Goal: Entertainment & Leisure: Consume media (video, audio)

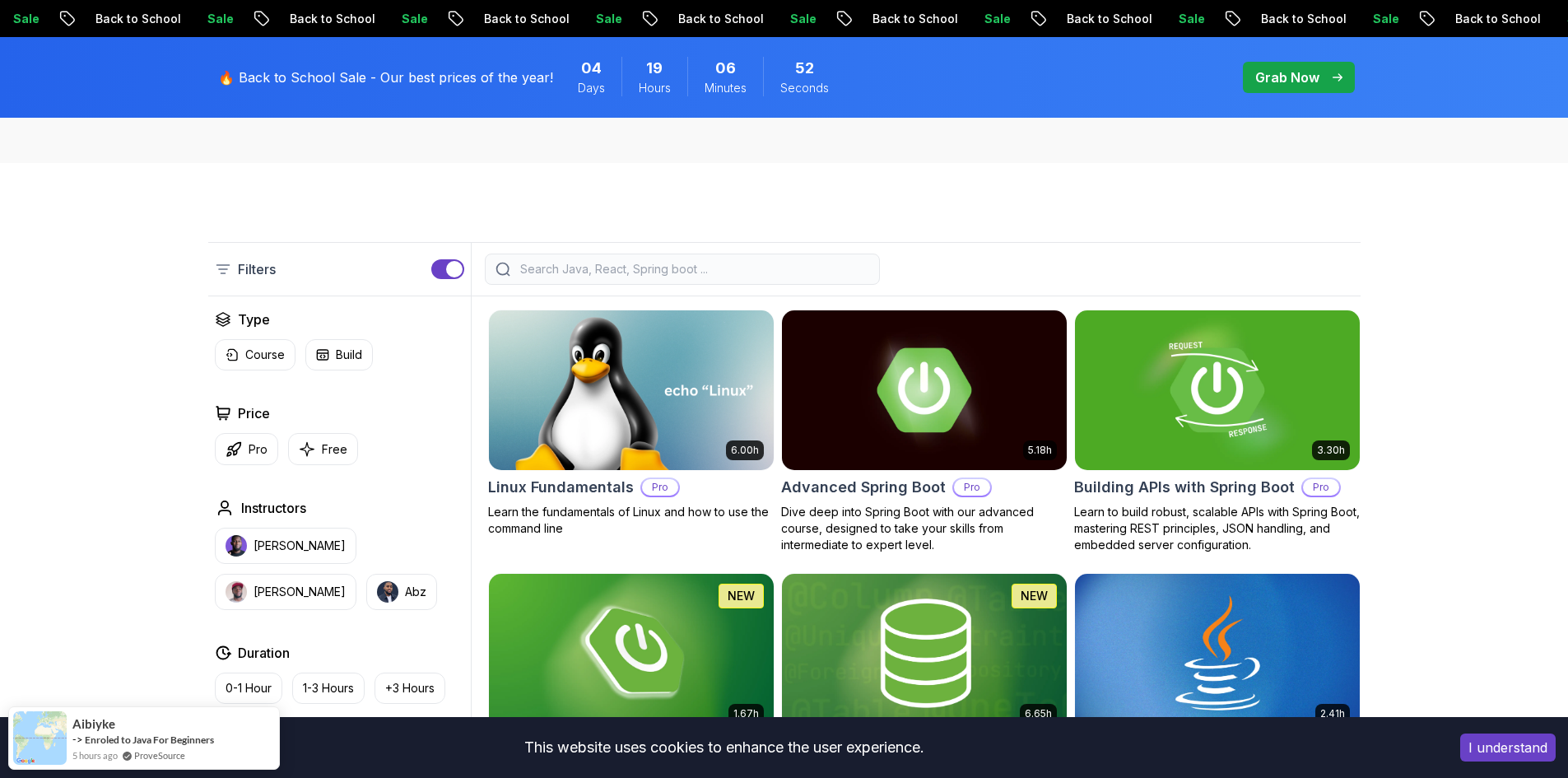
scroll to position [329, 0]
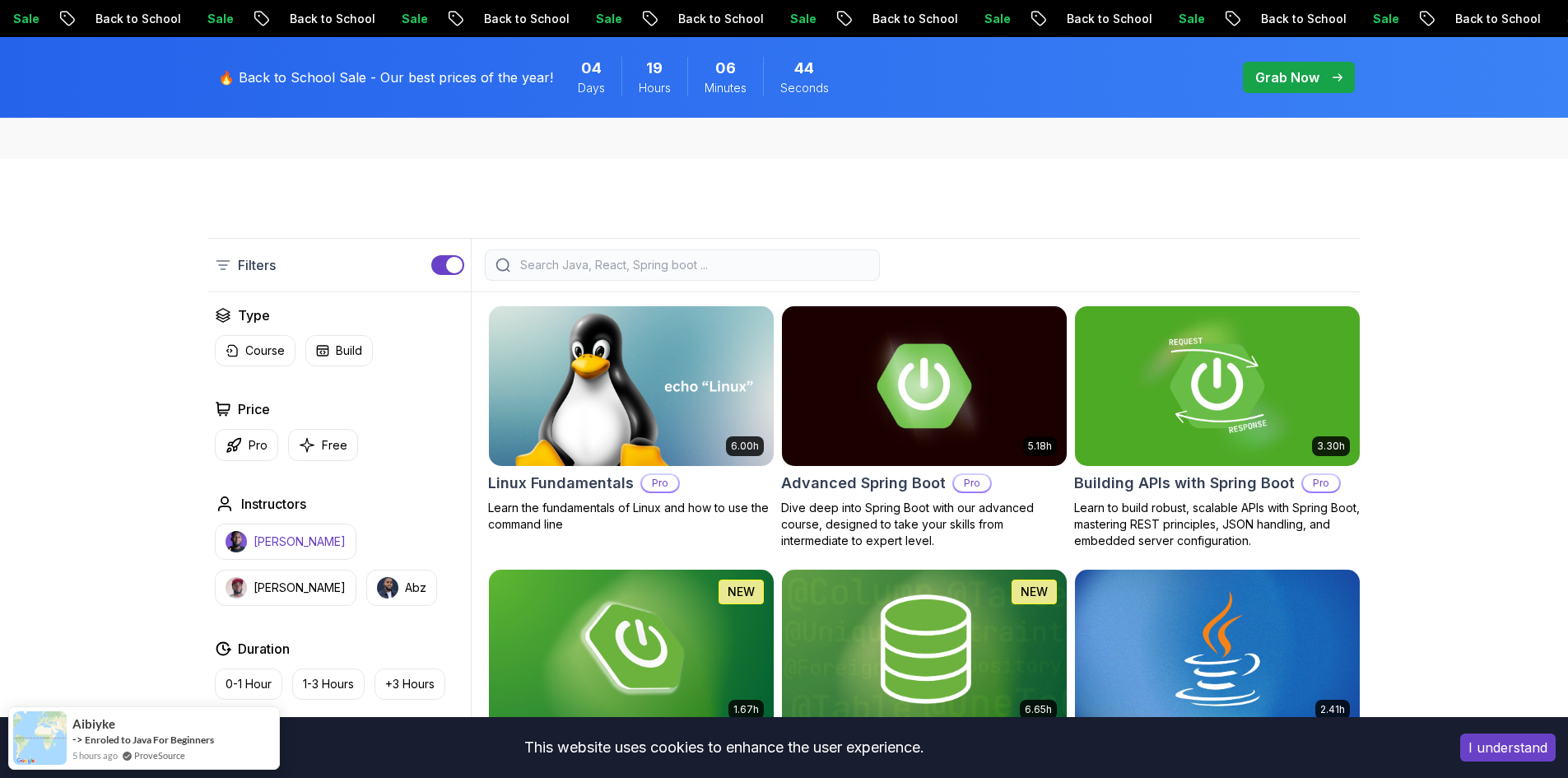
click at [284, 546] on p "[PERSON_NAME]" at bounding box center [299, 542] width 92 height 16
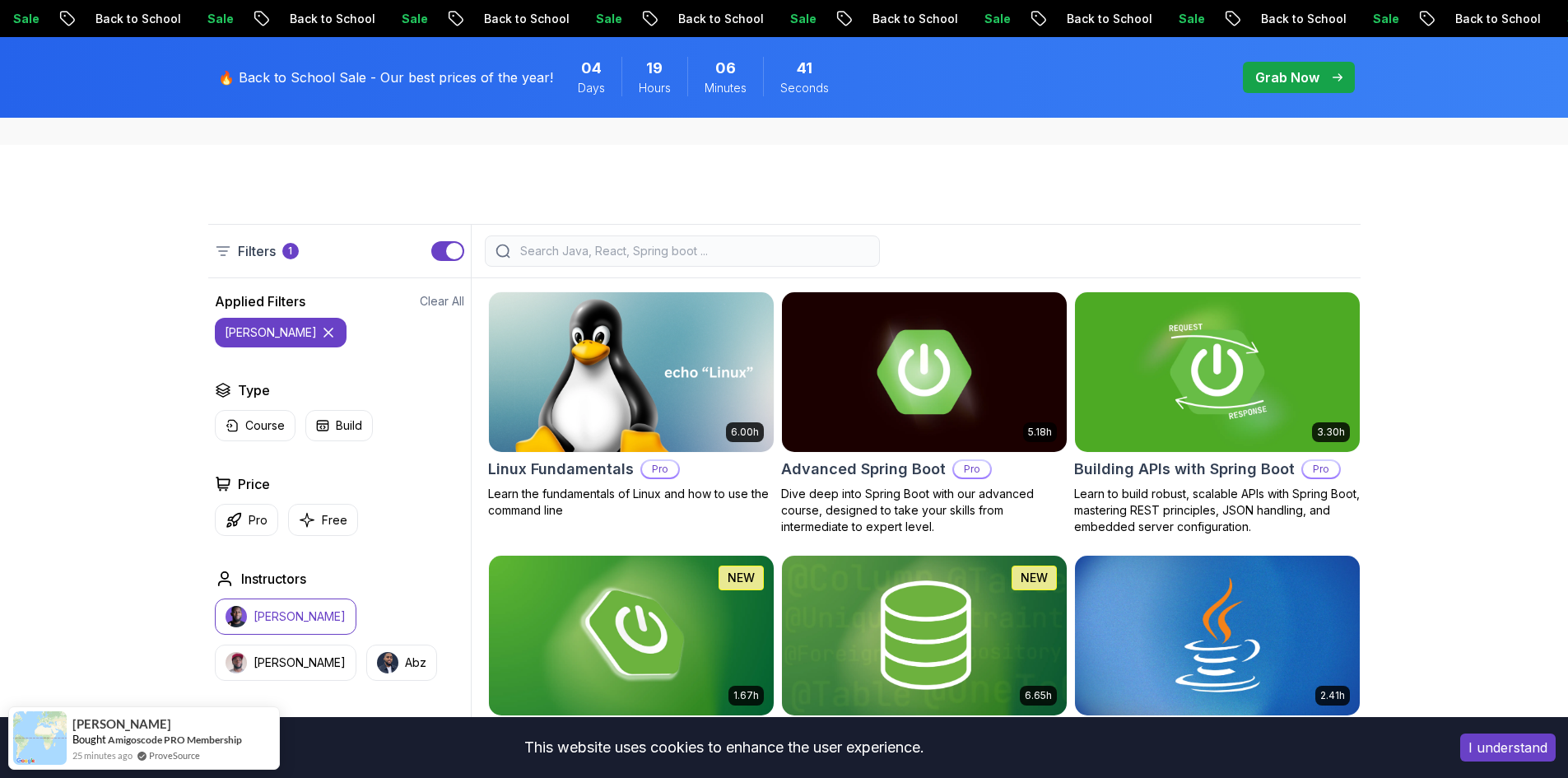
scroll to position [411, 0]
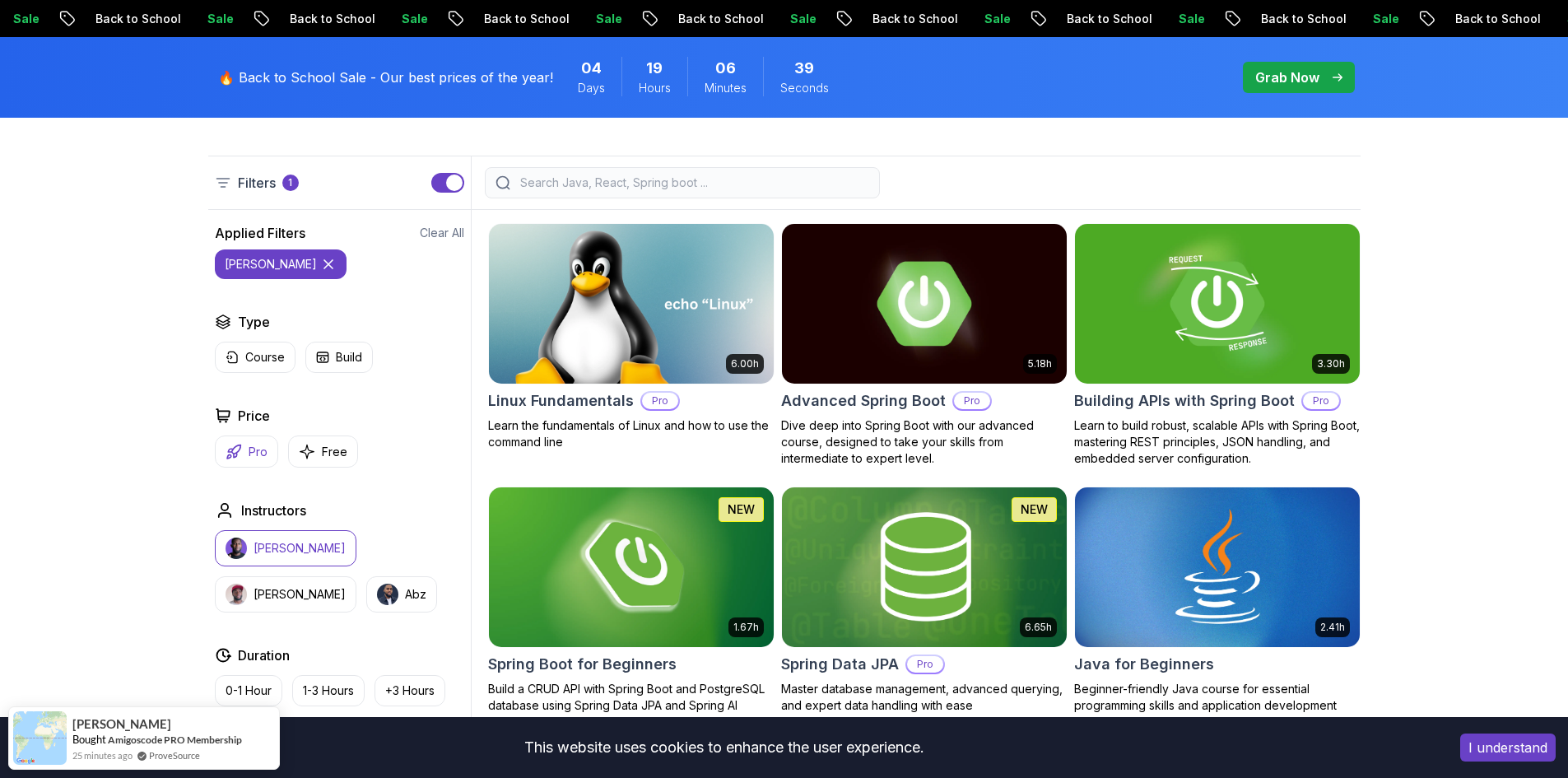
click at [267, 459] on button "Pro" at bounding box center [246, 452] width 63 height 32
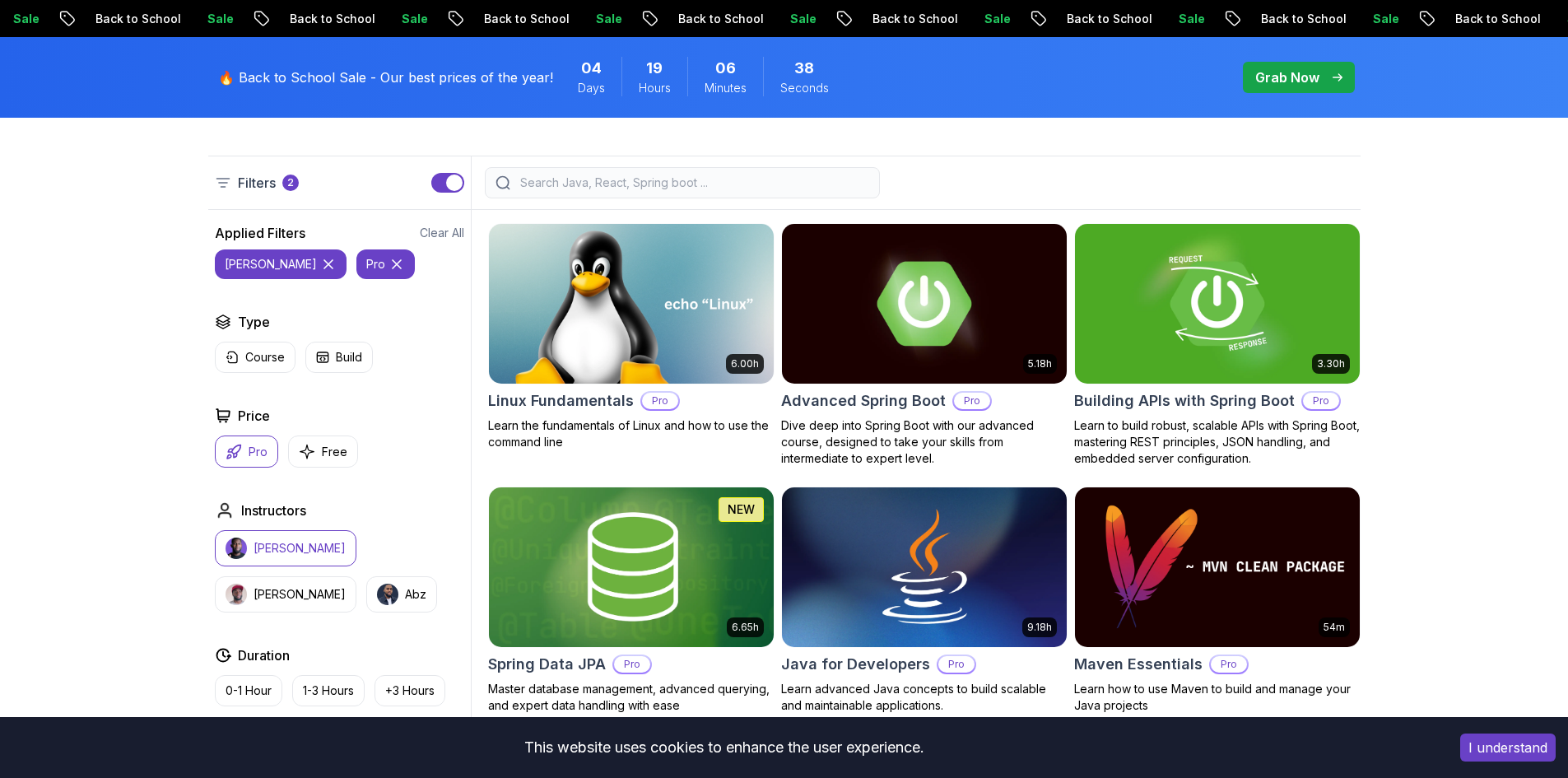
click at [258, 457] on p "Pro" at bounding box center [257, 452] width 19 height 16
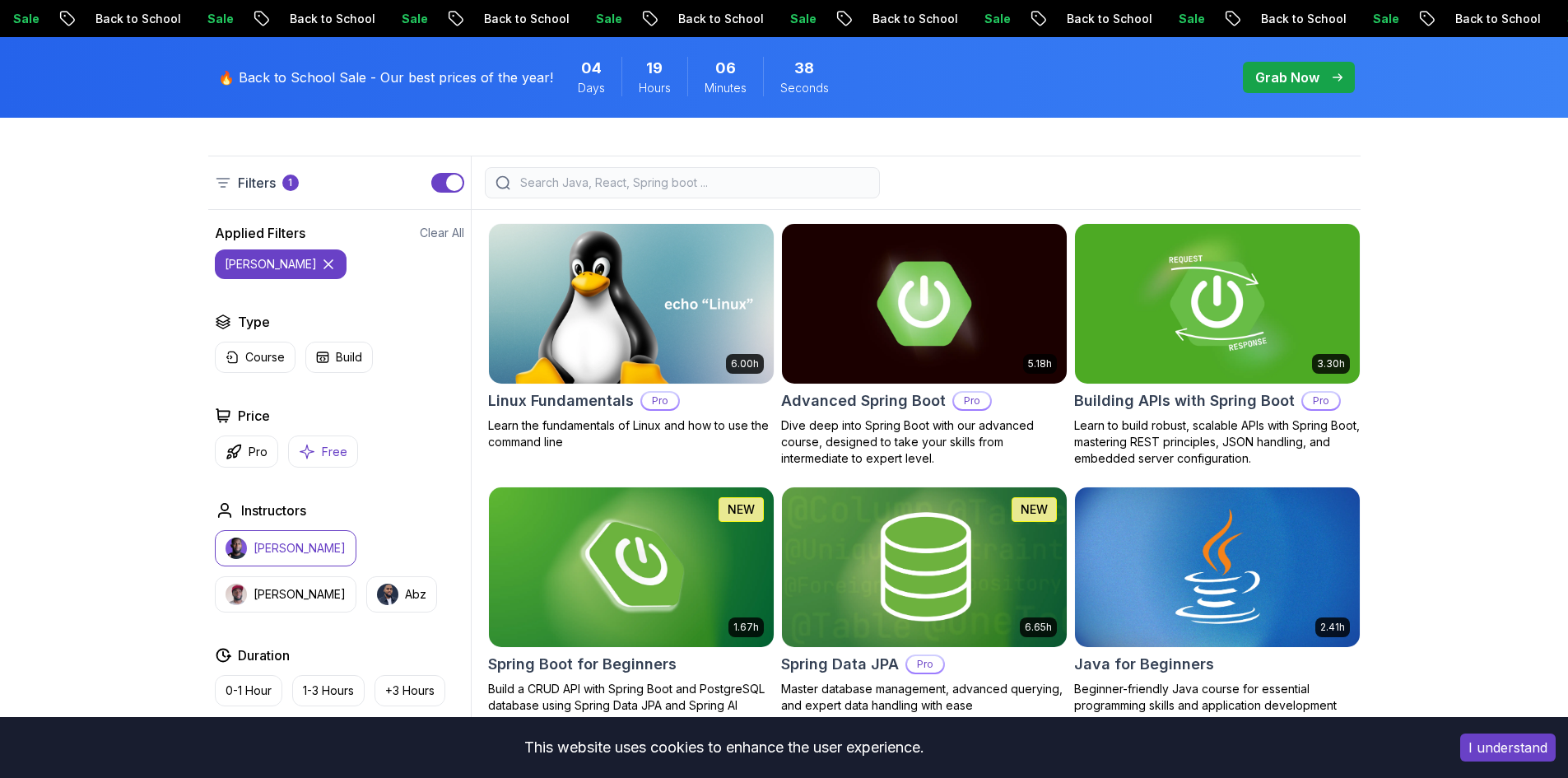
click at [317, 455] on button "Free" at bounding box center [323, 452] width 70 height 32
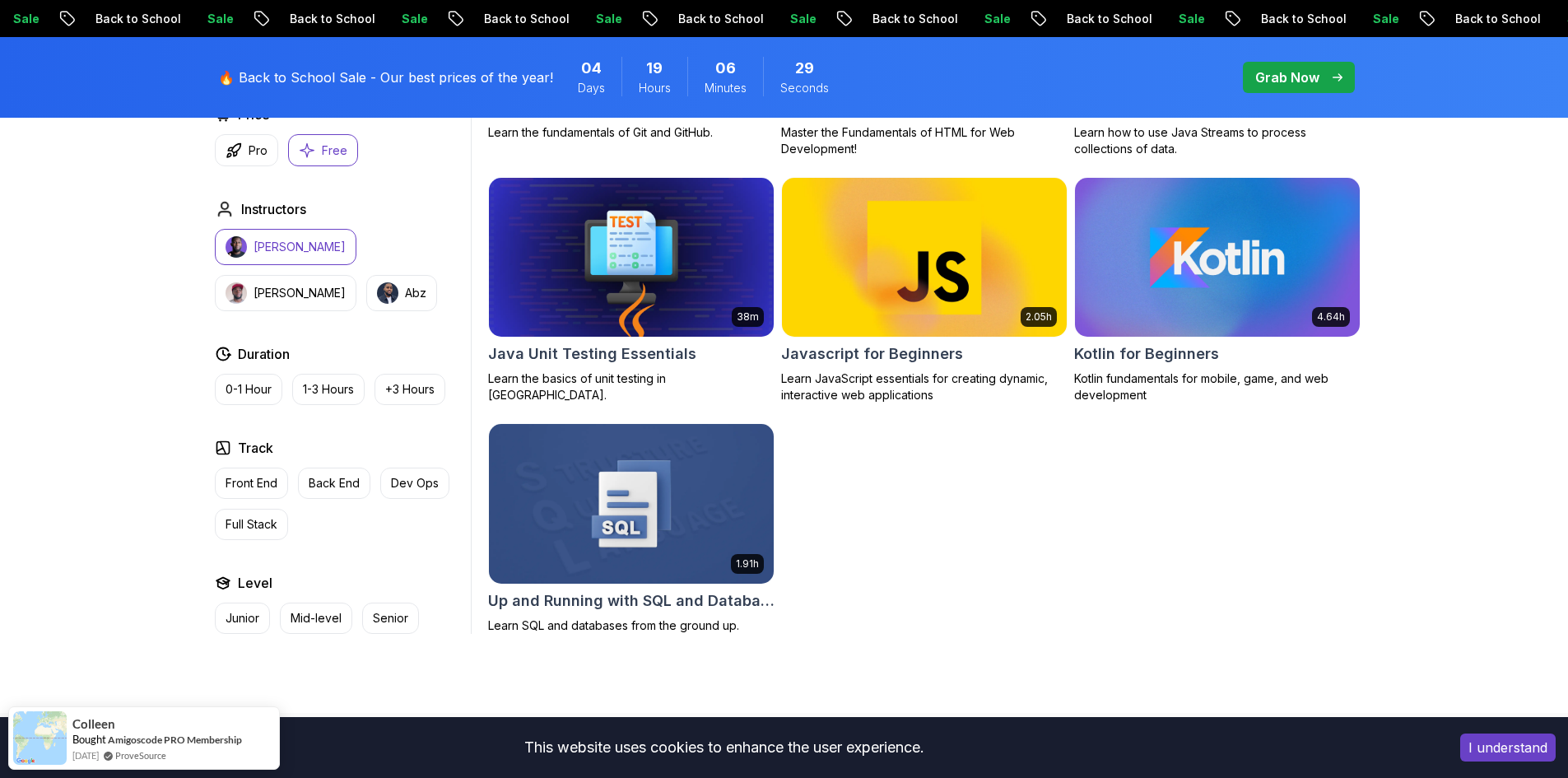
scroll to position [988, 0]
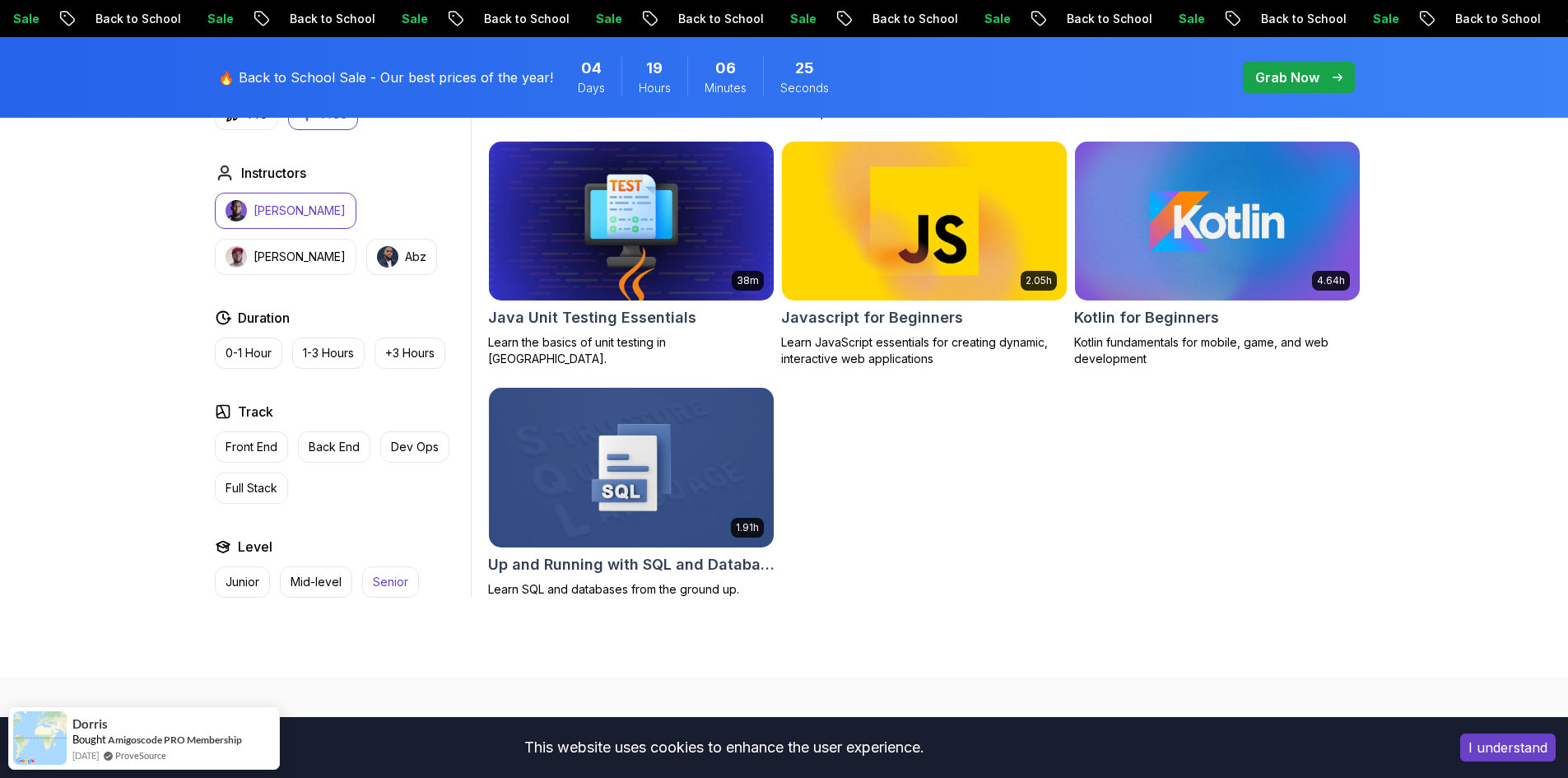
click at [409, 585] on button "Senior" at bounding box center [391, 582] width 57 height 31
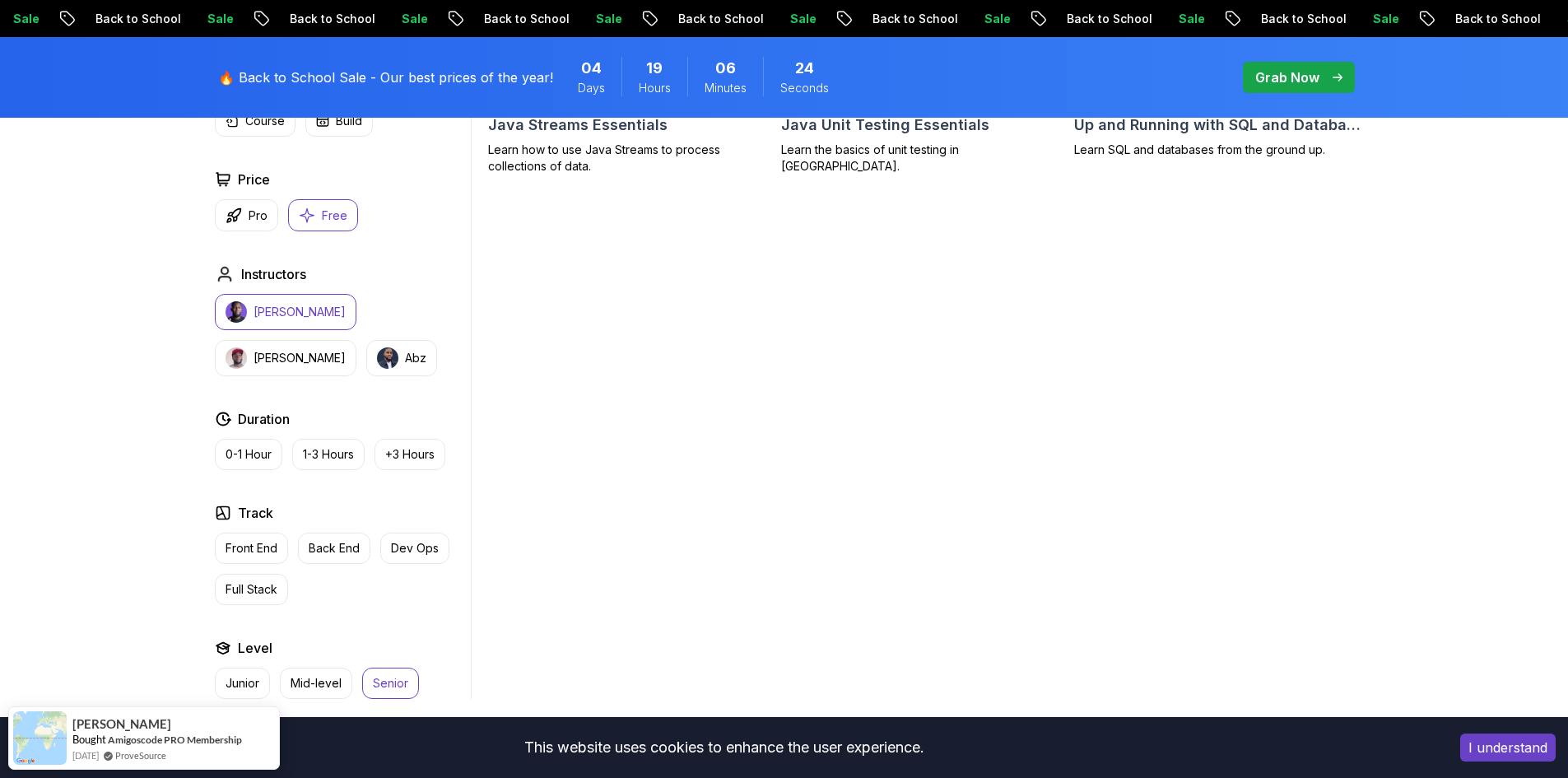
scroll to position [659, 0]
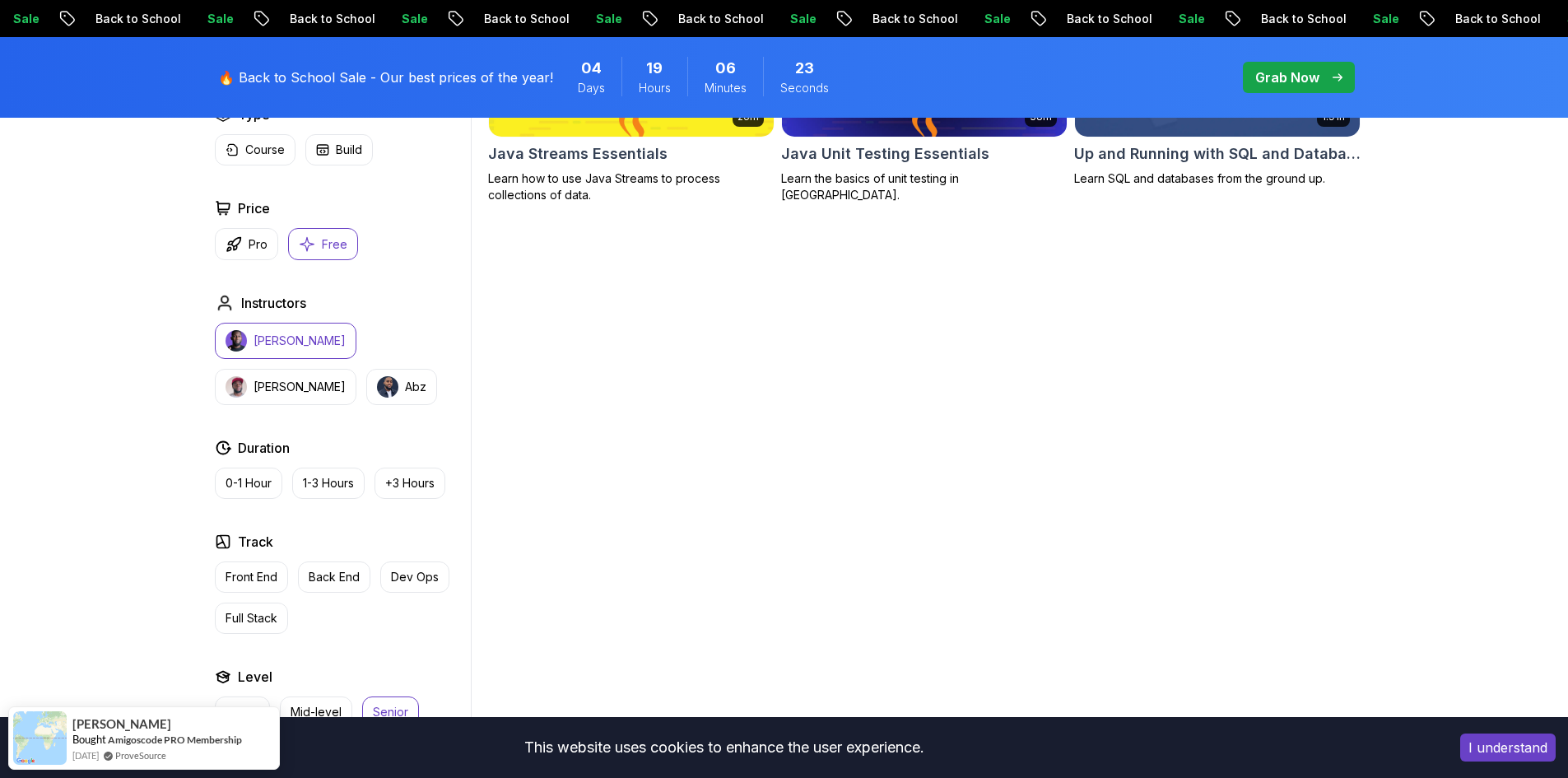
click at [262, 221] on div "Applied Filters Clear All nelson senior free Type Course Build Price Pro Free I…" at bounding box center [340, 351] width 263 height 752
click at [261, 236] on p "Pro" at bounding box center [257, 244] width 19 height 16
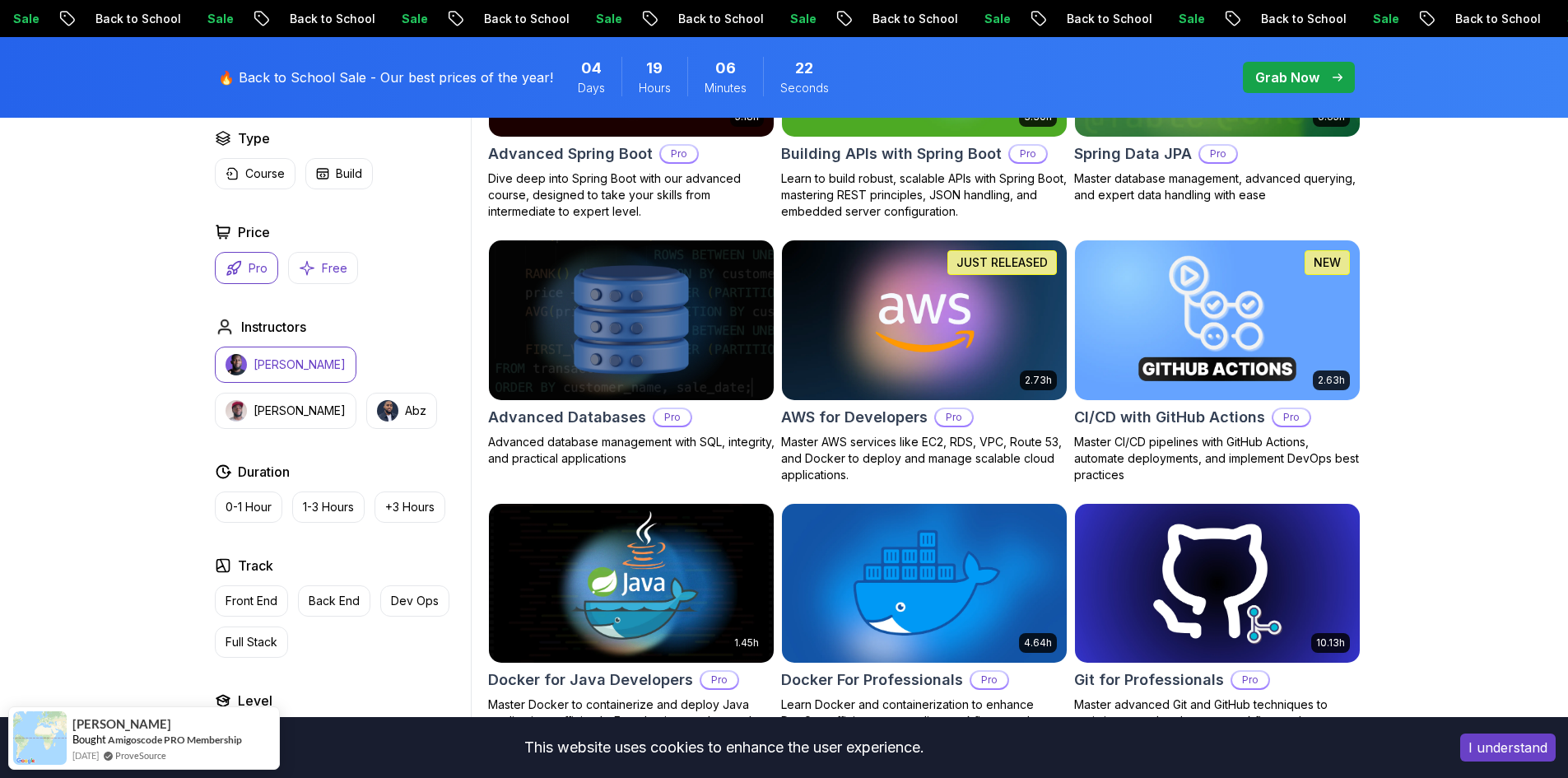
click at [349, 252] on button "Free" at bounding box center [323, 268] width 70 height 32
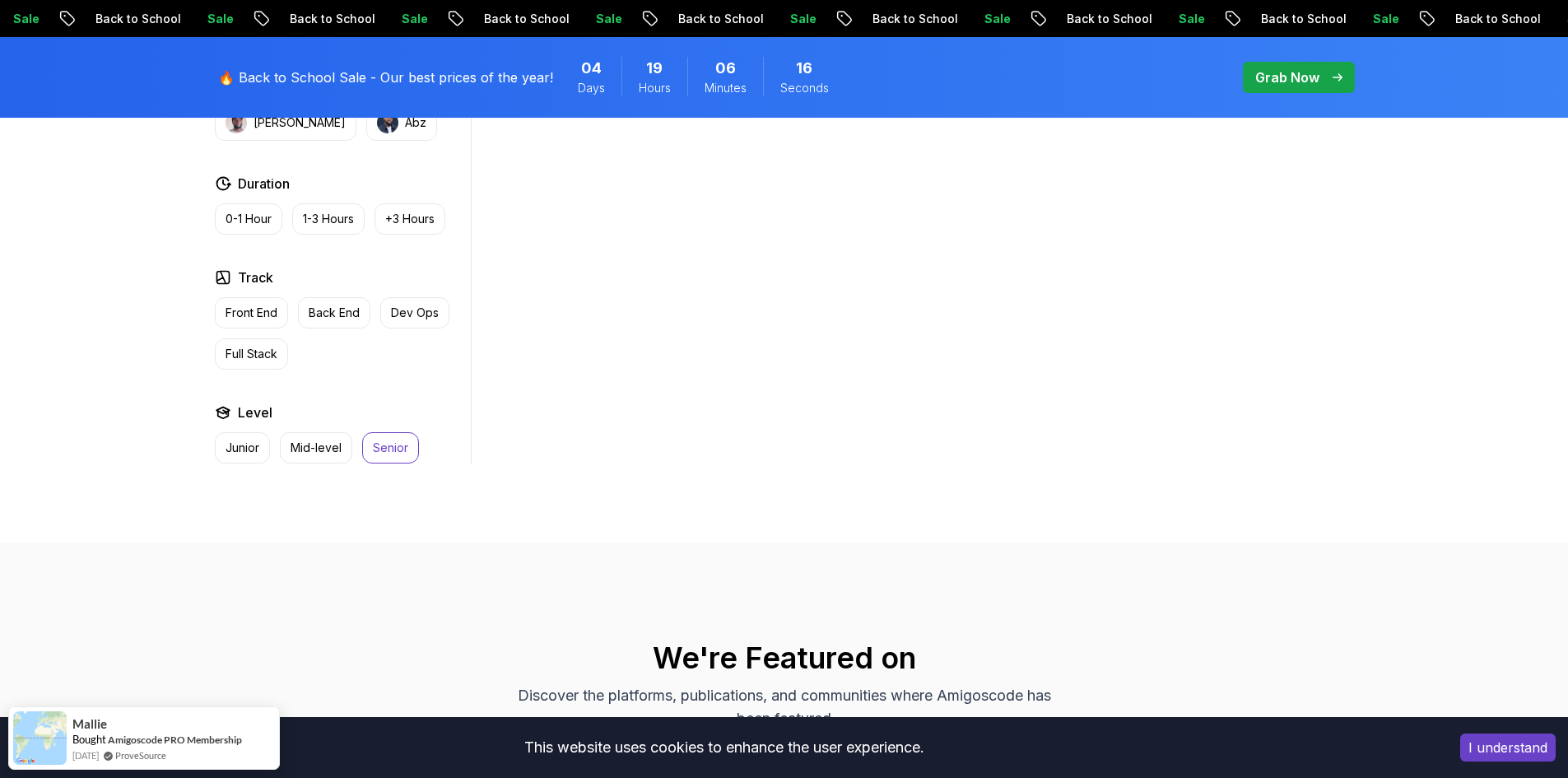
scroll to position [741, 0]
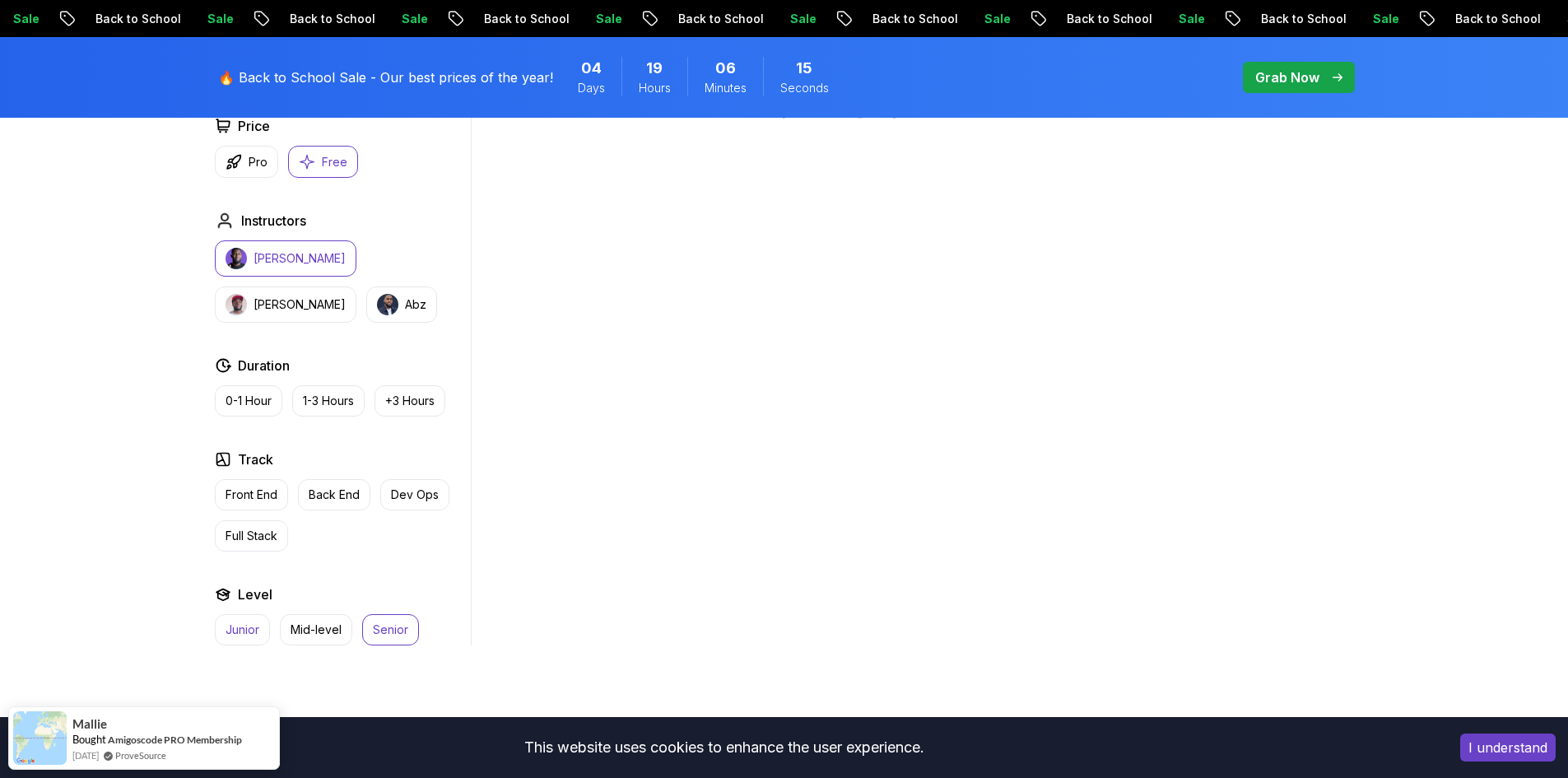
click at [257, 614] on button "Junior" at bounding box center [242, 630] width 55 height 31
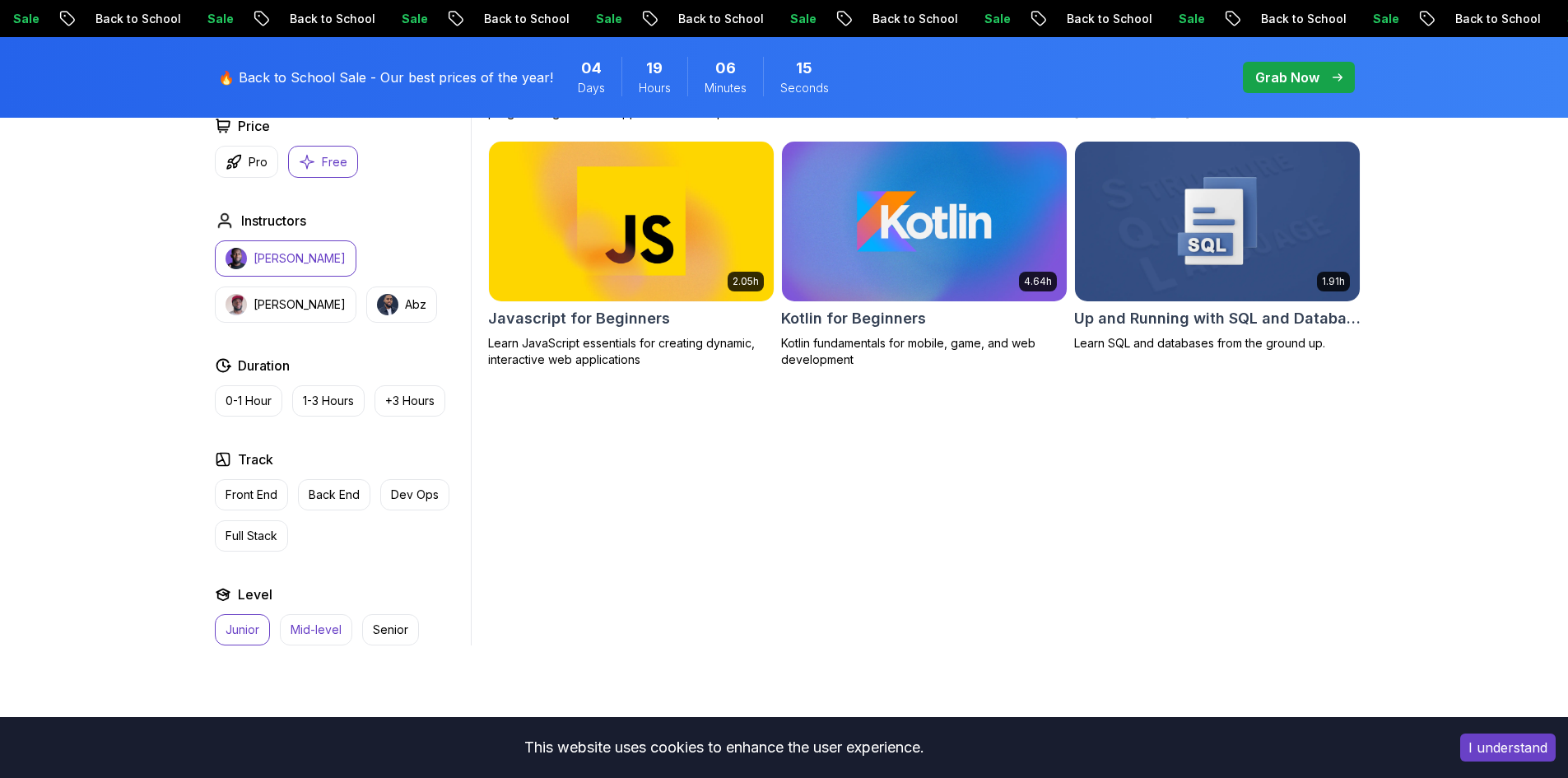
click at [308, 614] on button "Mid-level" at bounding box center [316, 630] width 72 height 31
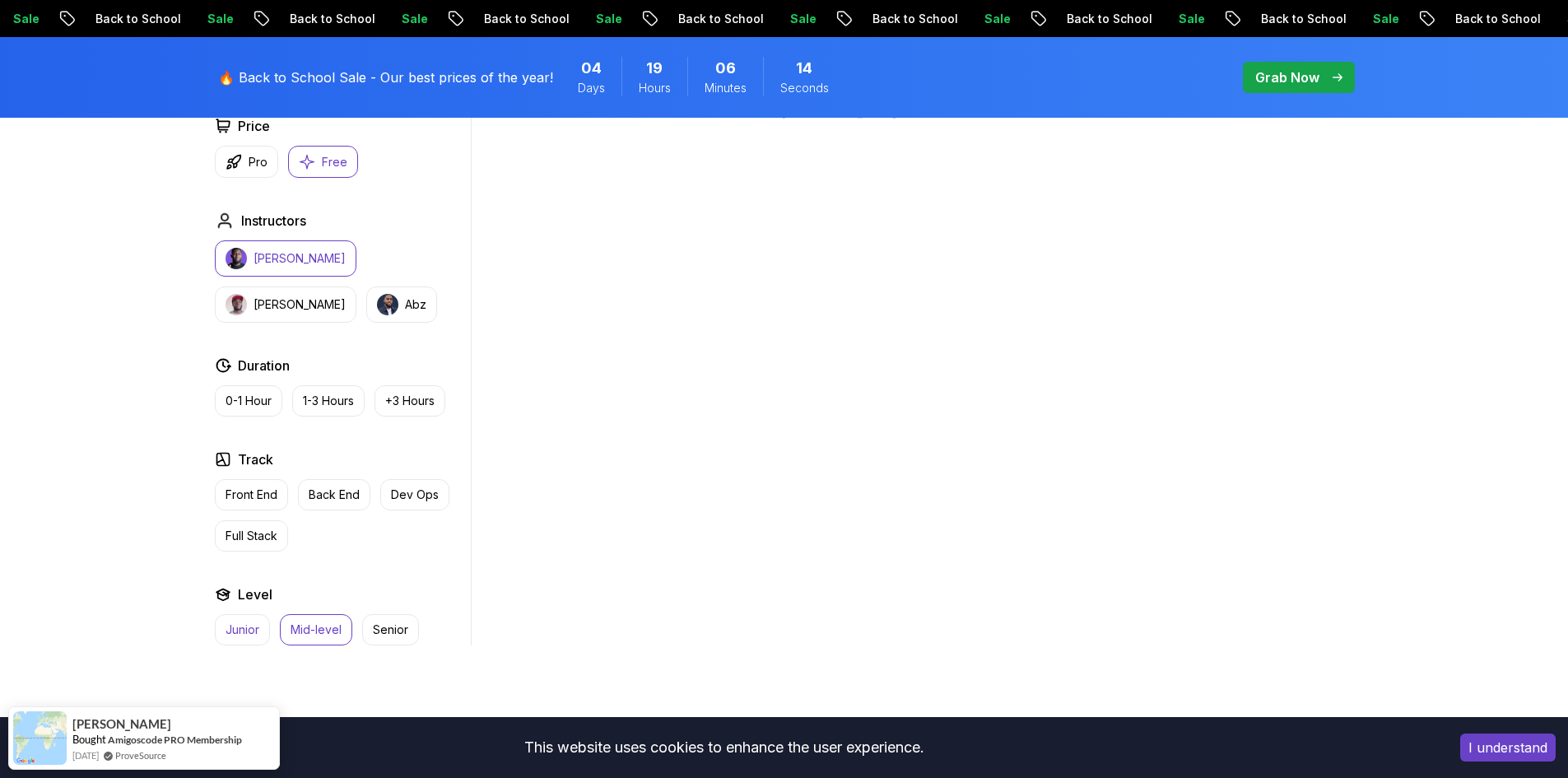
click at [228, 614] on button "Junior" at bounding box center [242, 630] width 55 height 31
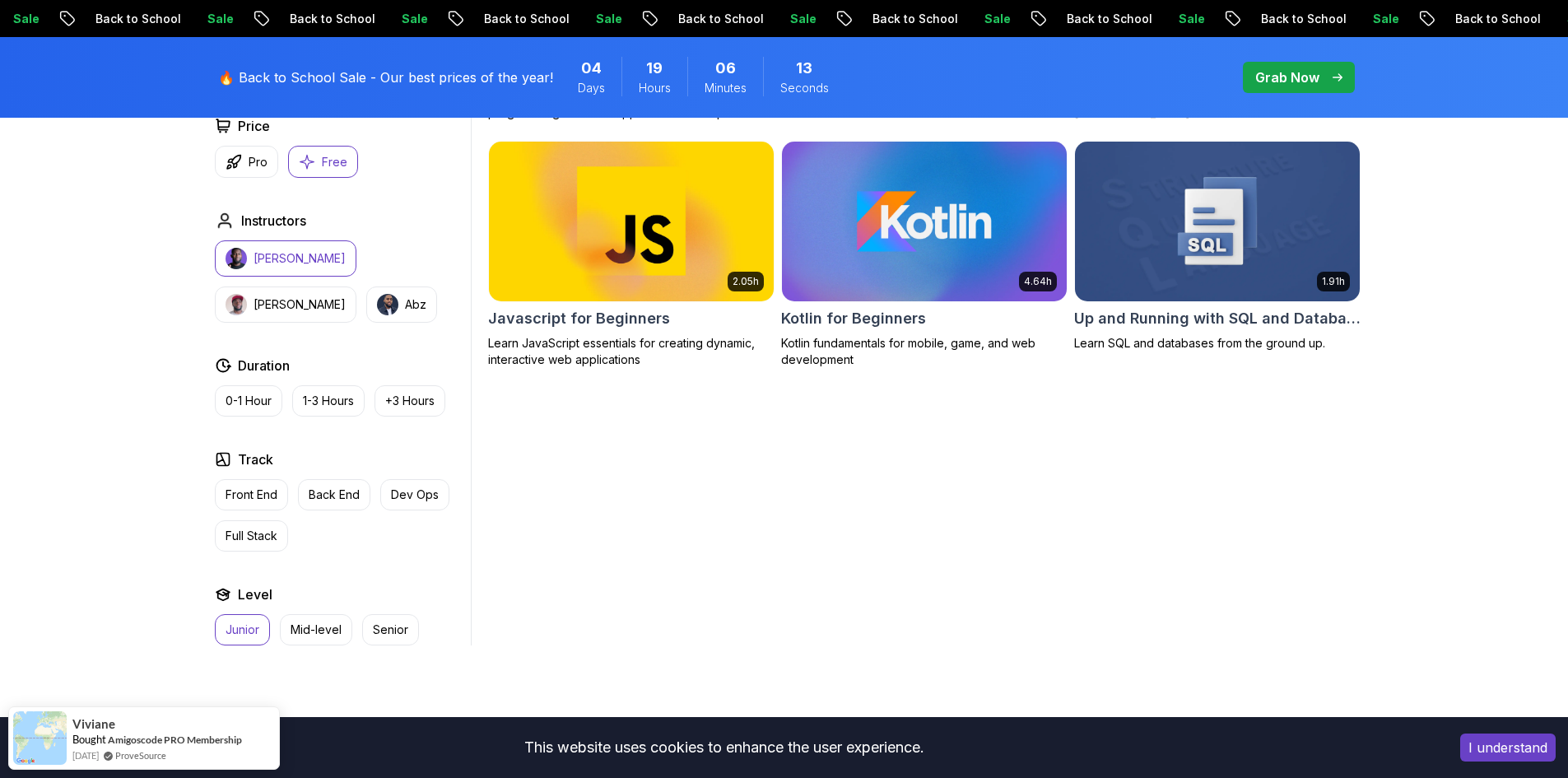
click at [229, 622] on p "Junior" at bounding box center [242, 630] width 34 height 16
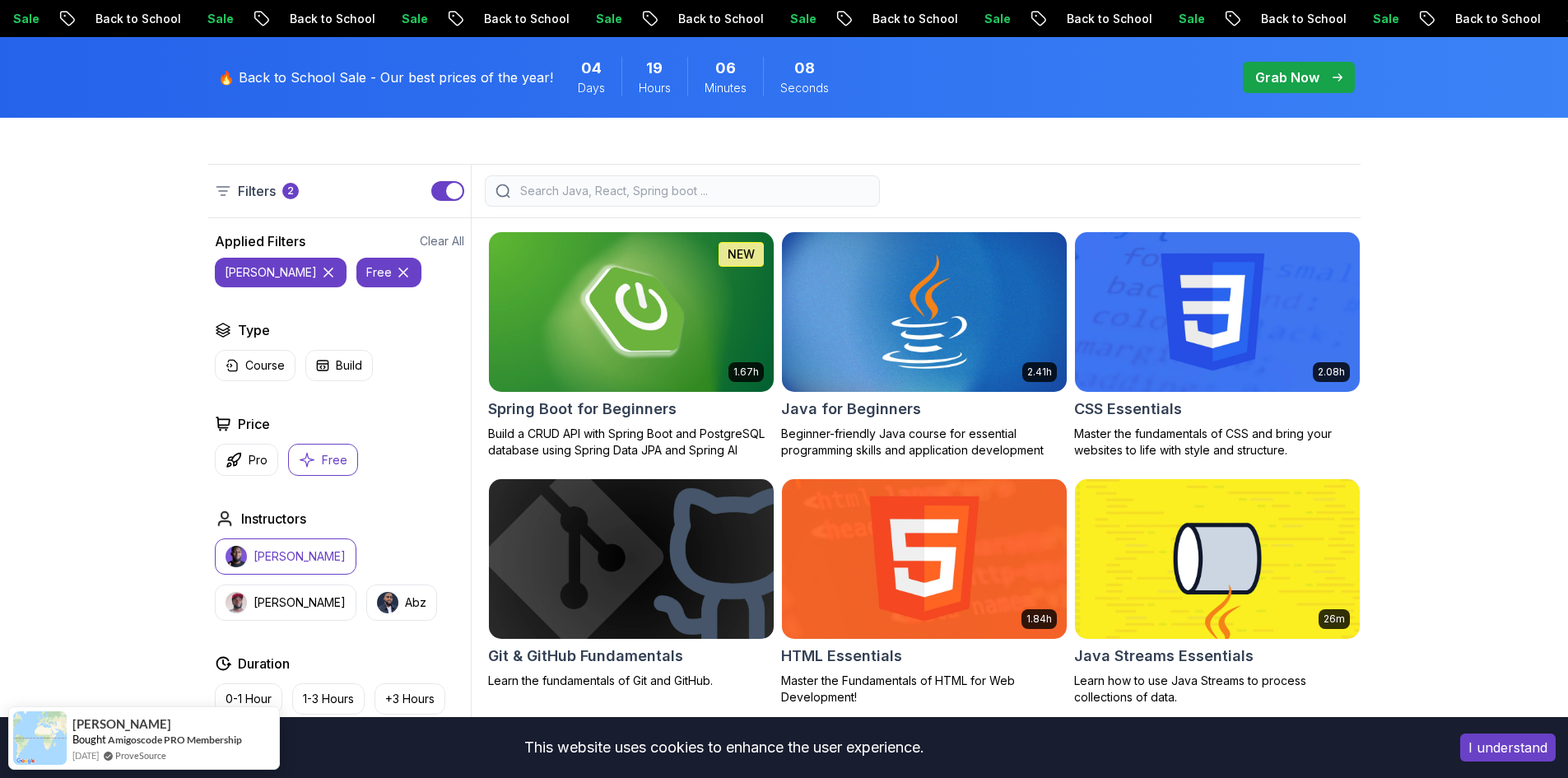
scroll to position [329, 0]
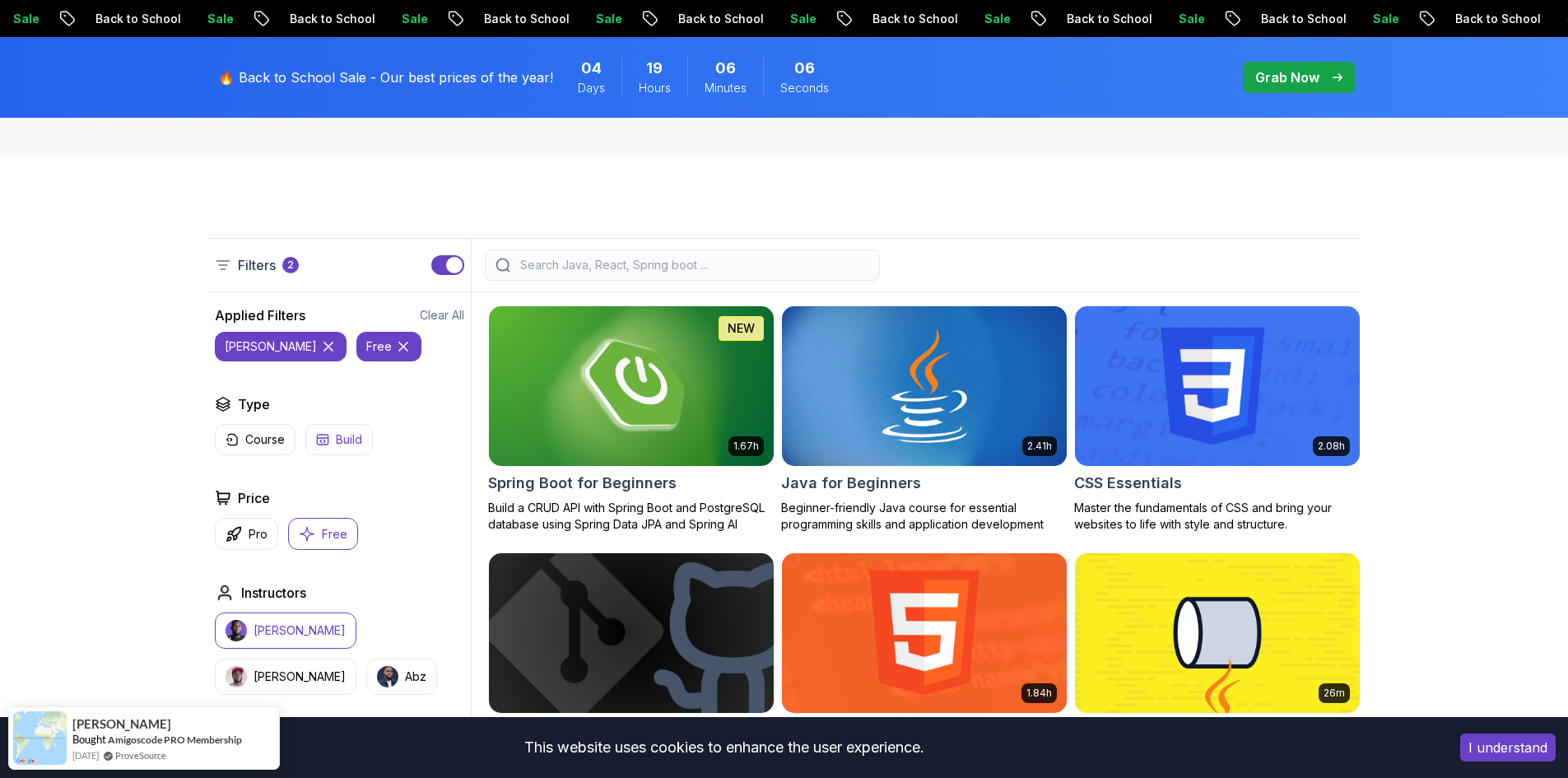
click at [350, 453] on button "Build" at bounding box center [340, 439] width 68 height 31
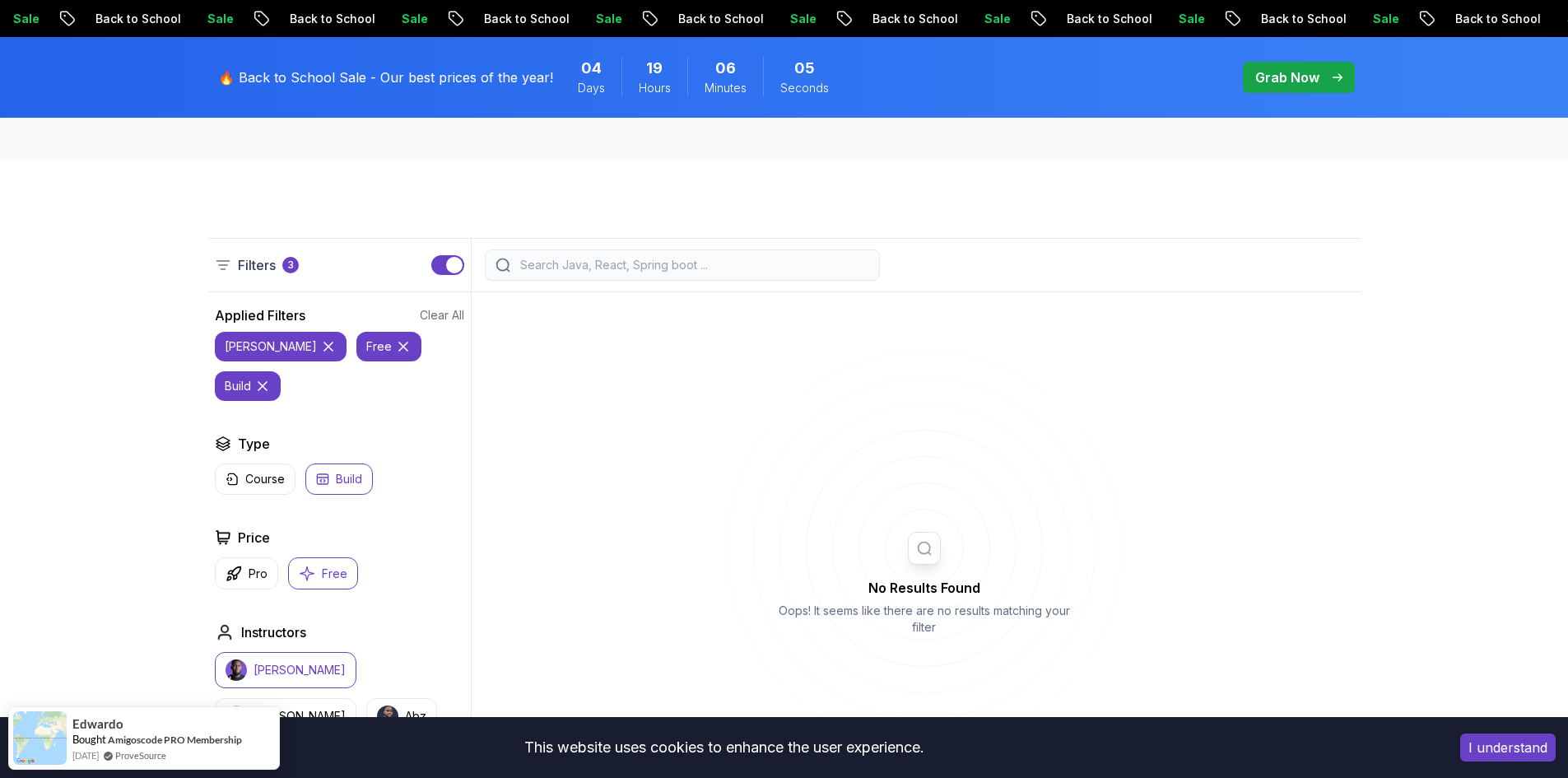
click at [395, 339] on icon at bounding box center [403, 347] width 16 height 16
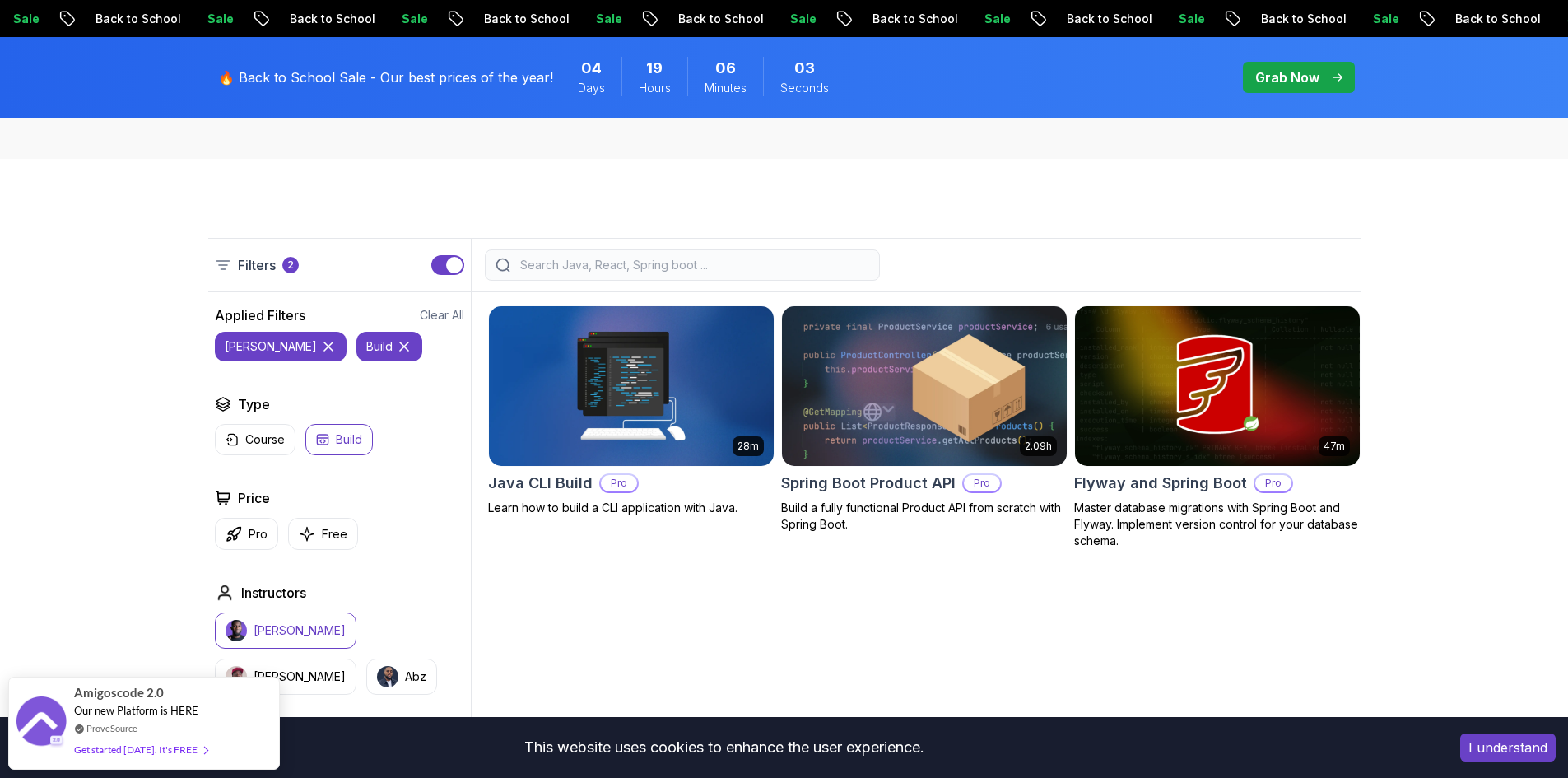
click at [320, 349] on icon at bounding box center [328, 347] width 16 height 16
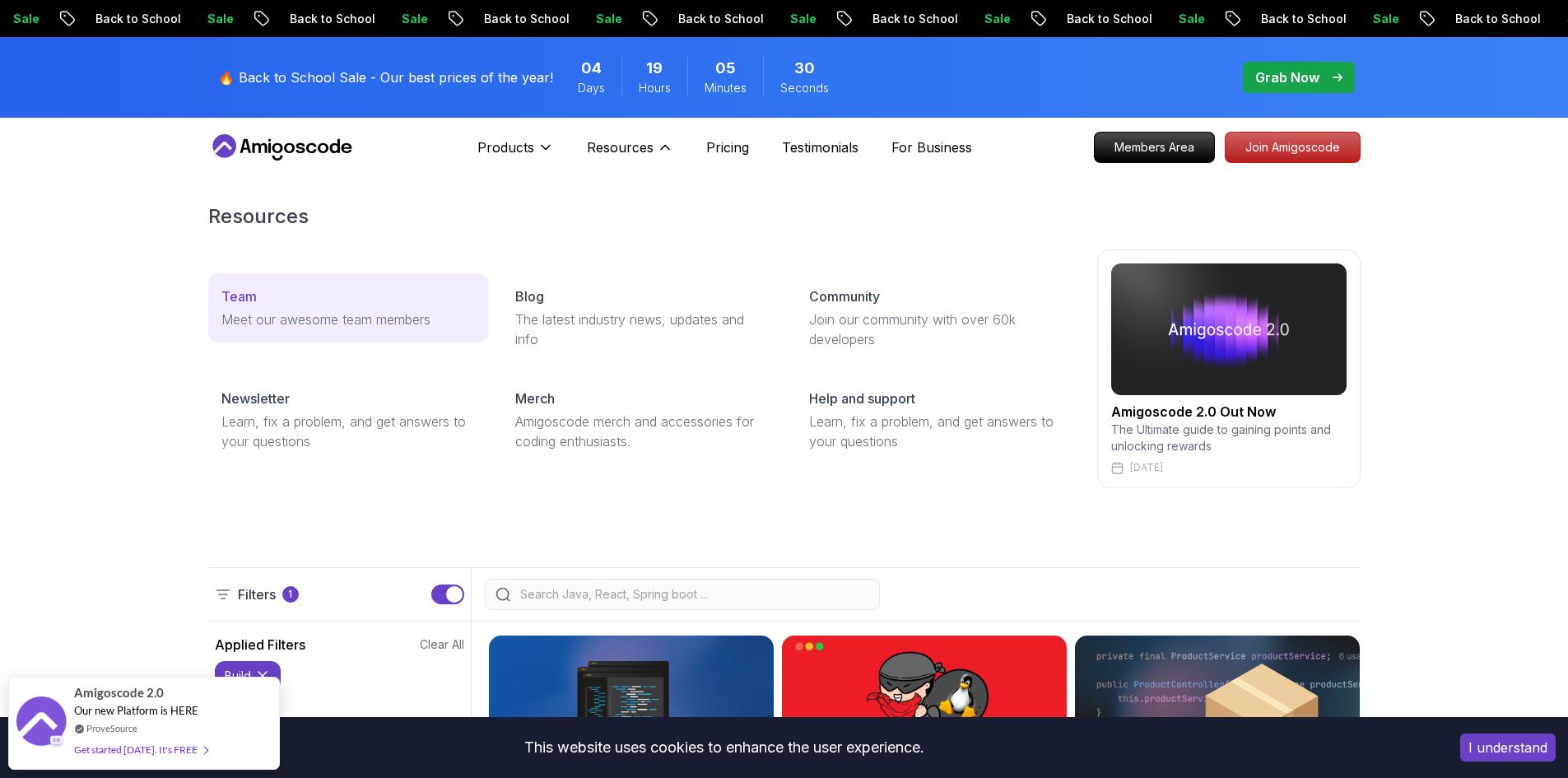
drag, startPoint x: 304, startPoint y: 314, endPoint x: 408, endPoint y: 323, distance: 104.4
click at [407, 323] on p "Meet our awesome team members" at bounding box center [349, 319] width 255 height 20
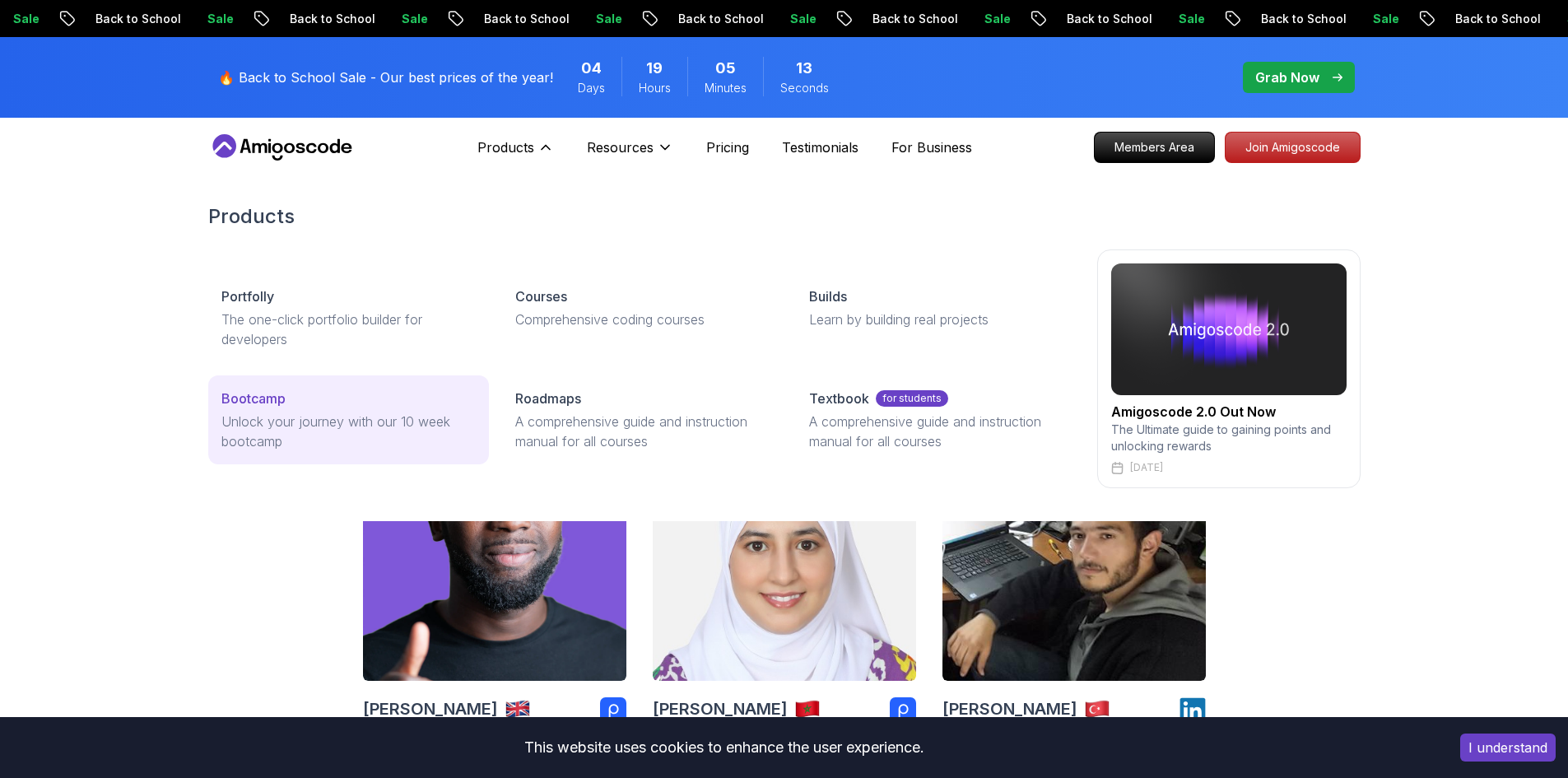
drag, startPoint x: 847, startPoint y: 321, endPoint x: 314, endPoint y: 427, distance: 543.4
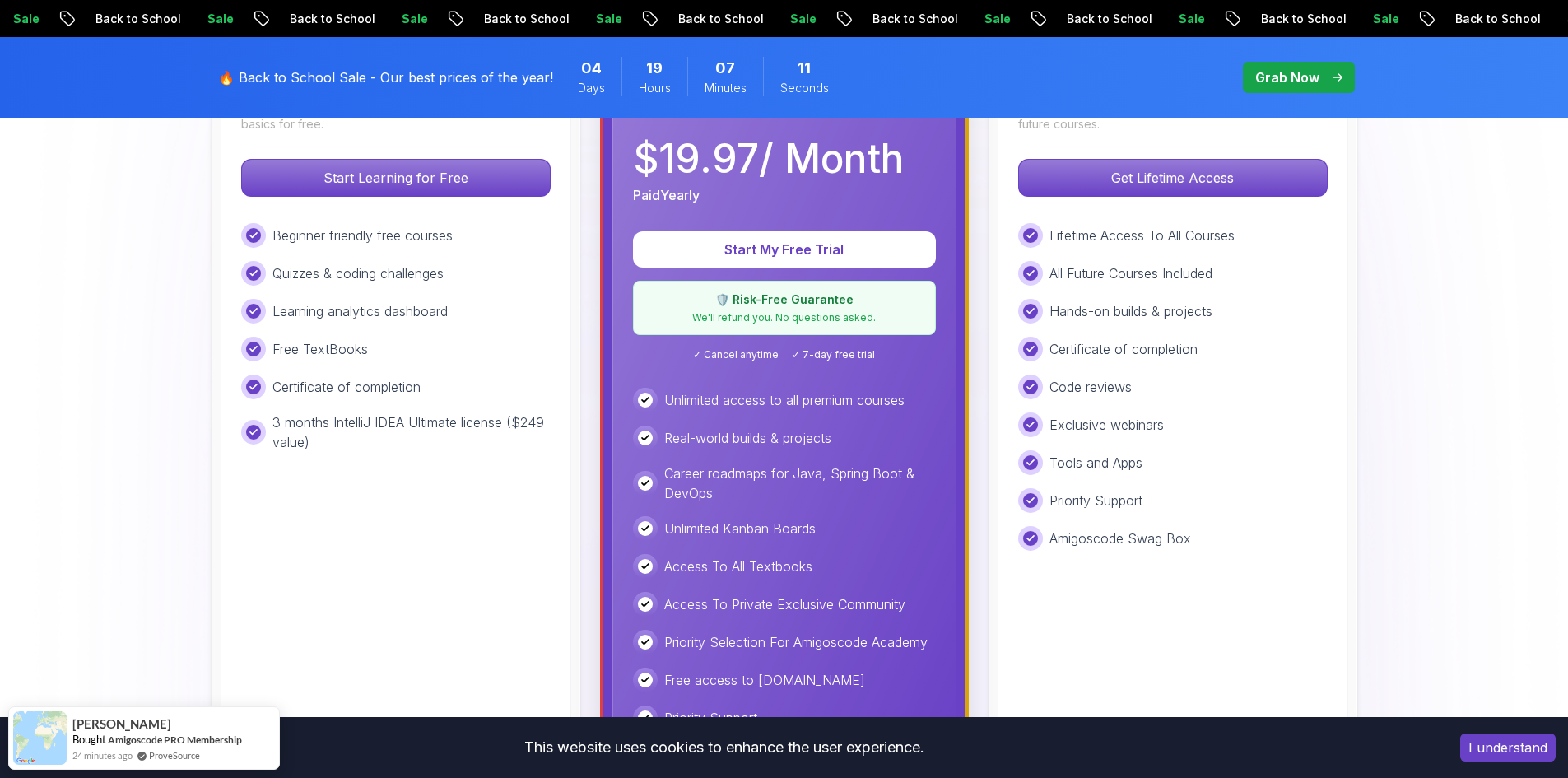
scroll to position [659, 0]
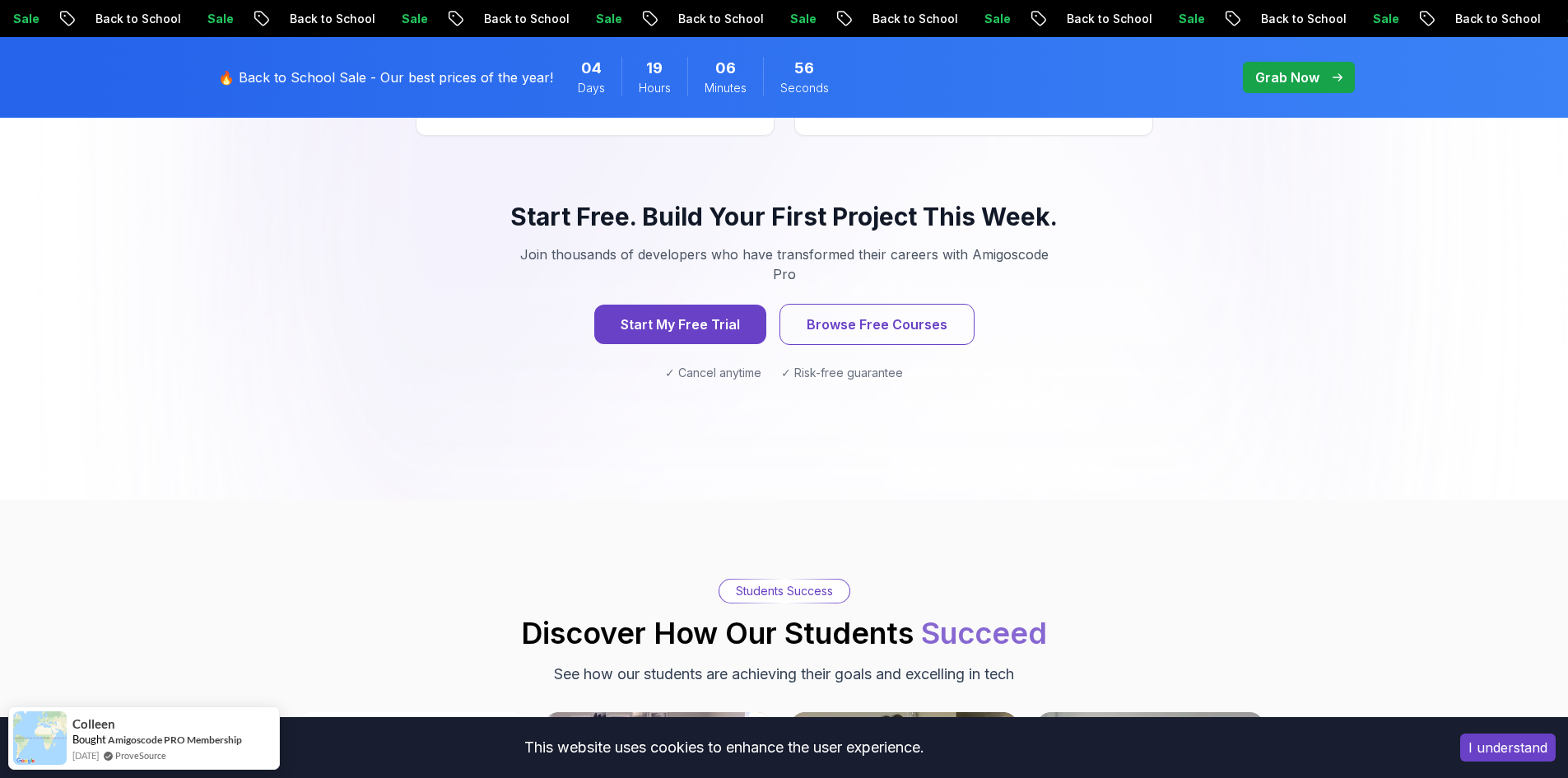
scroll to position [0, 0]
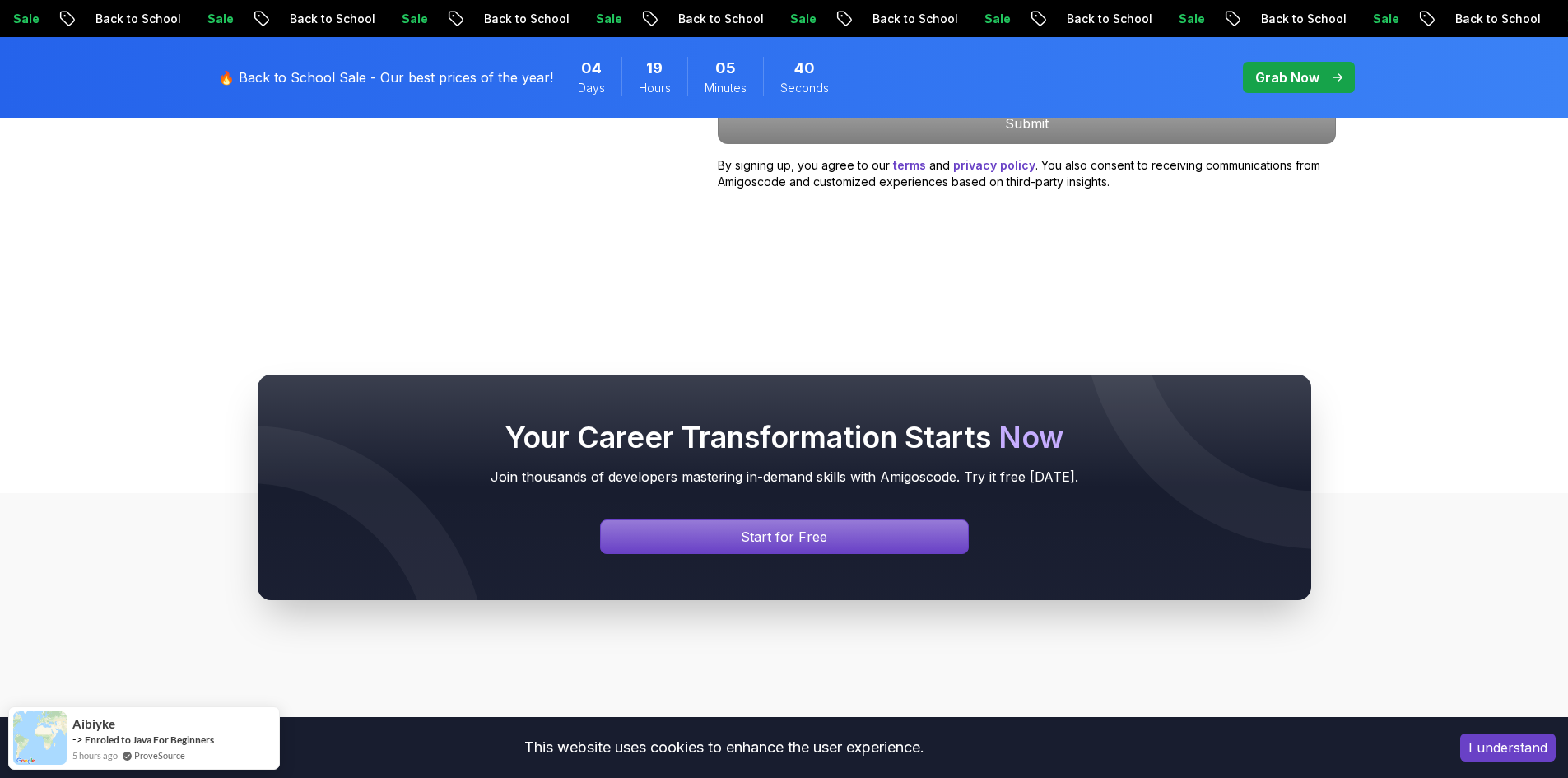
scroll to position [1400, 0]
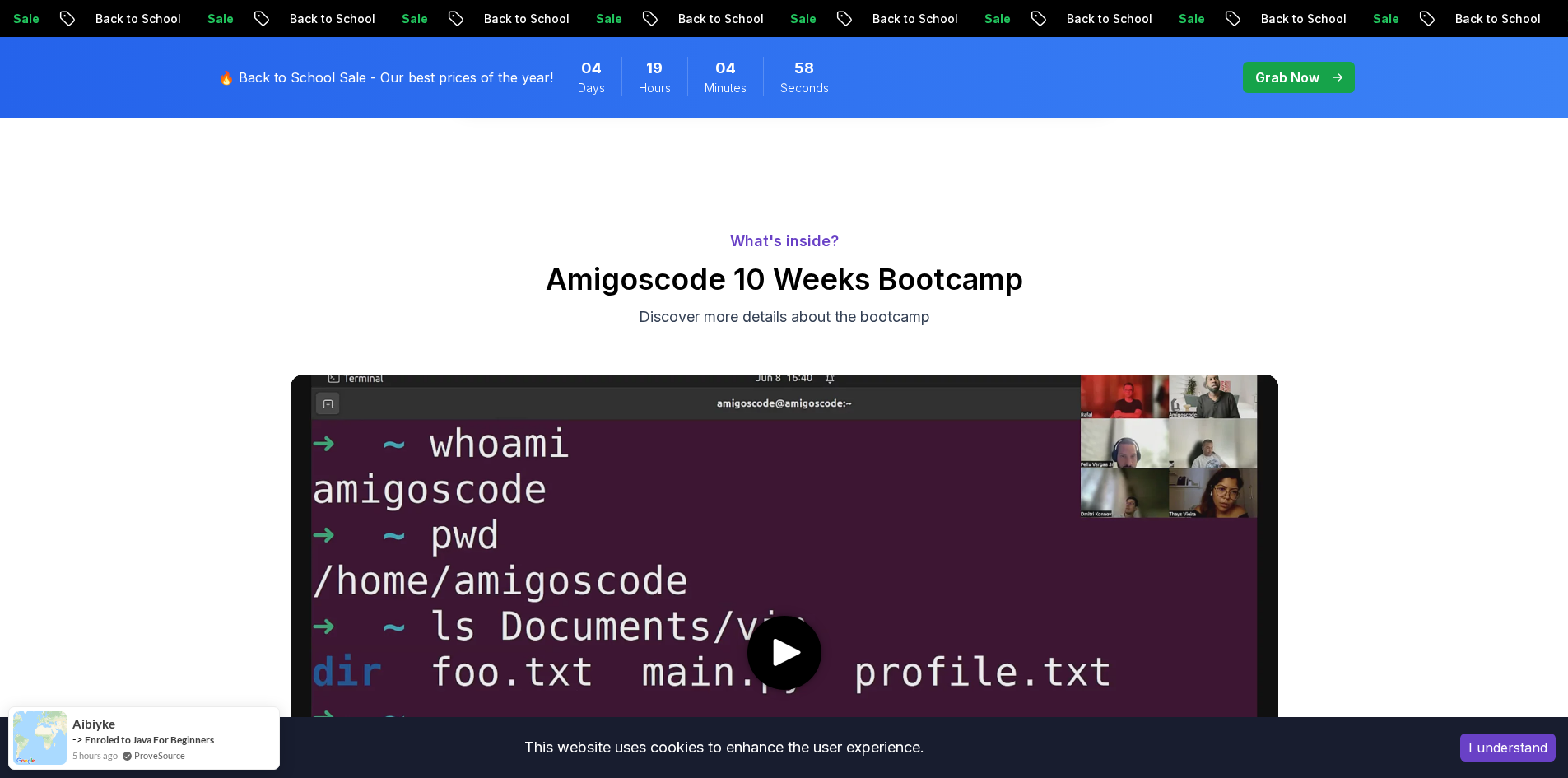
scroll to position [741, 0]
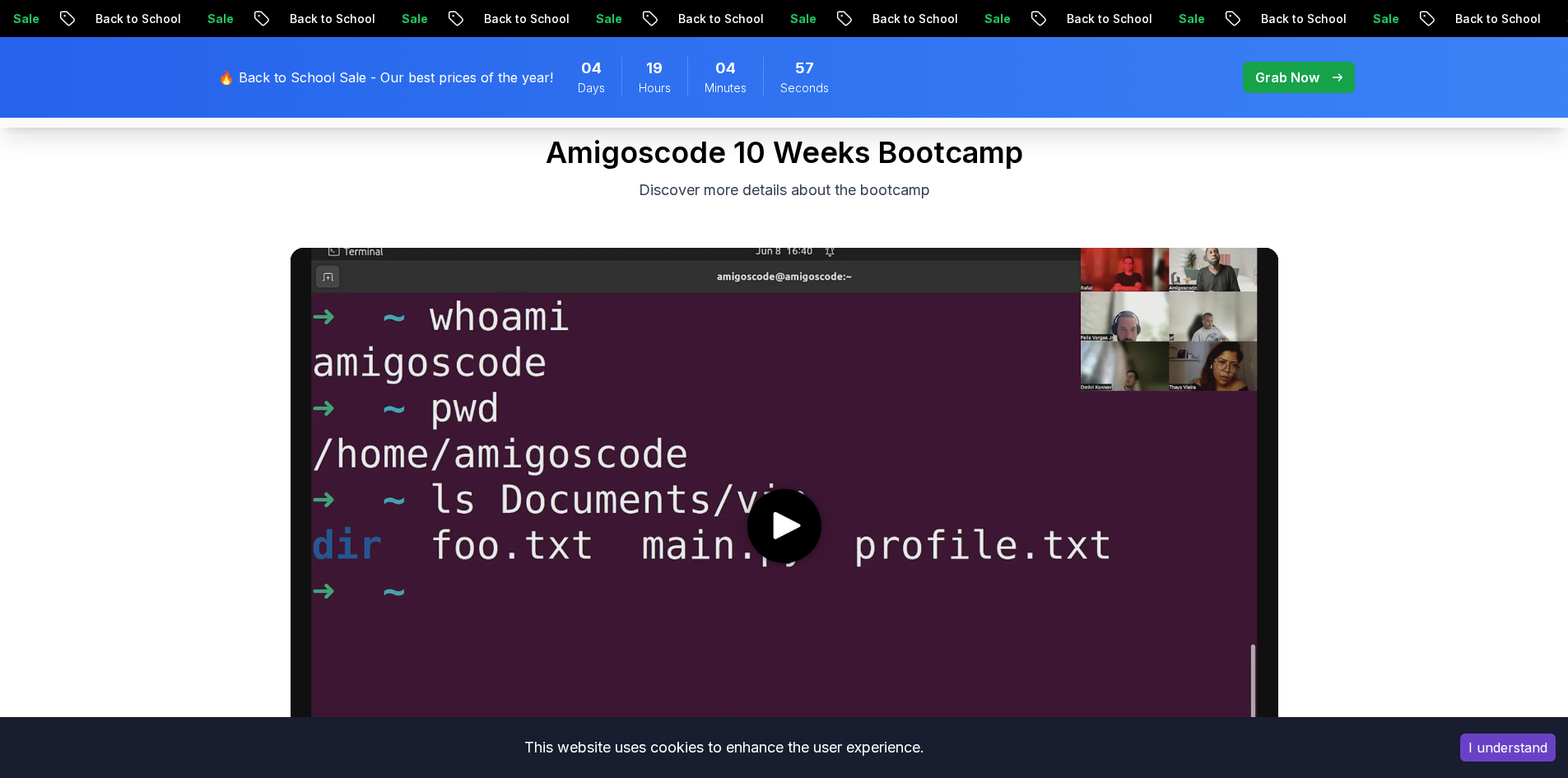
click at [771, 517] on icon "play" at bounding box center [787, 526] width 35 height 27
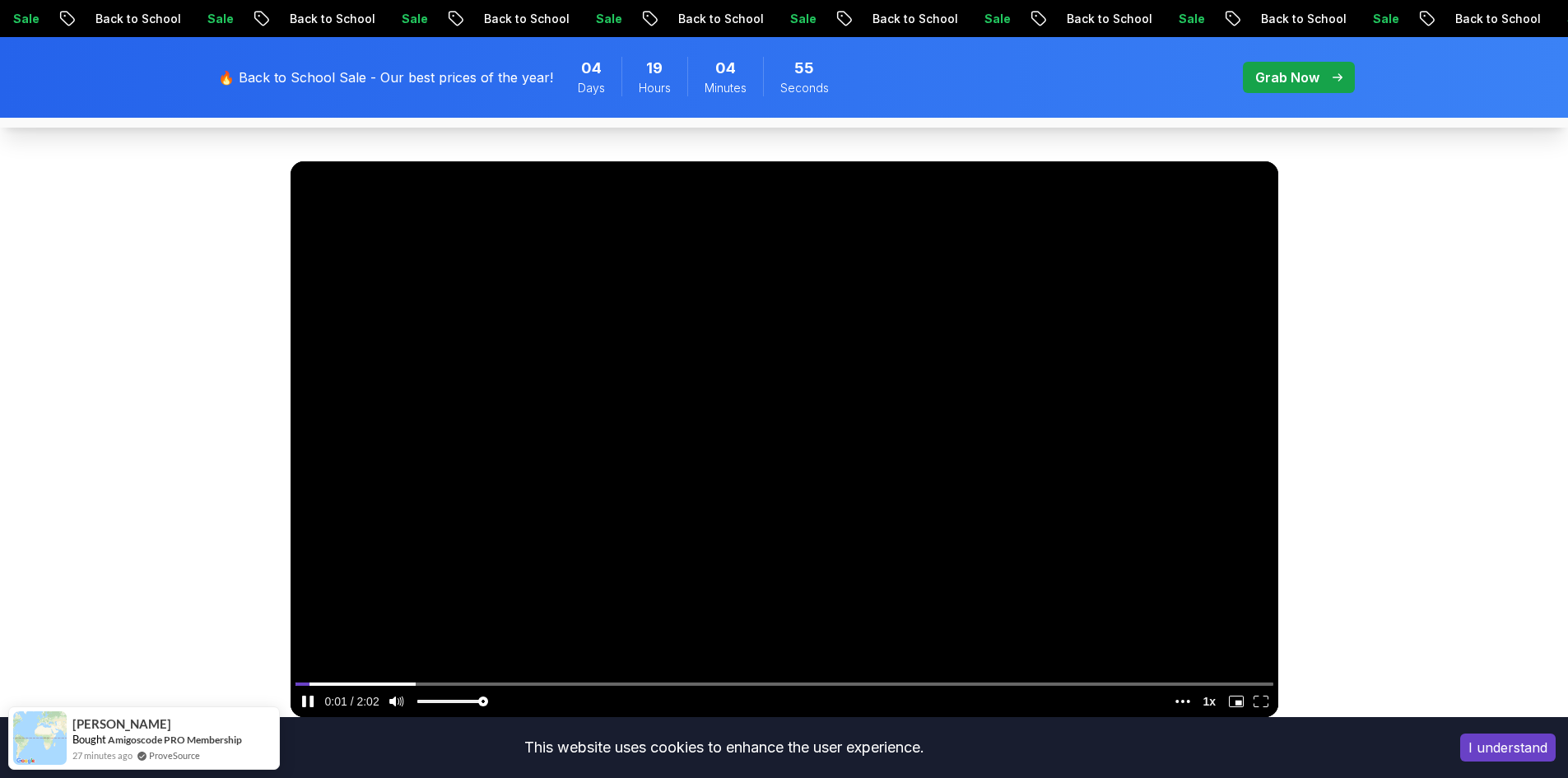
scroll to position [824, 0]
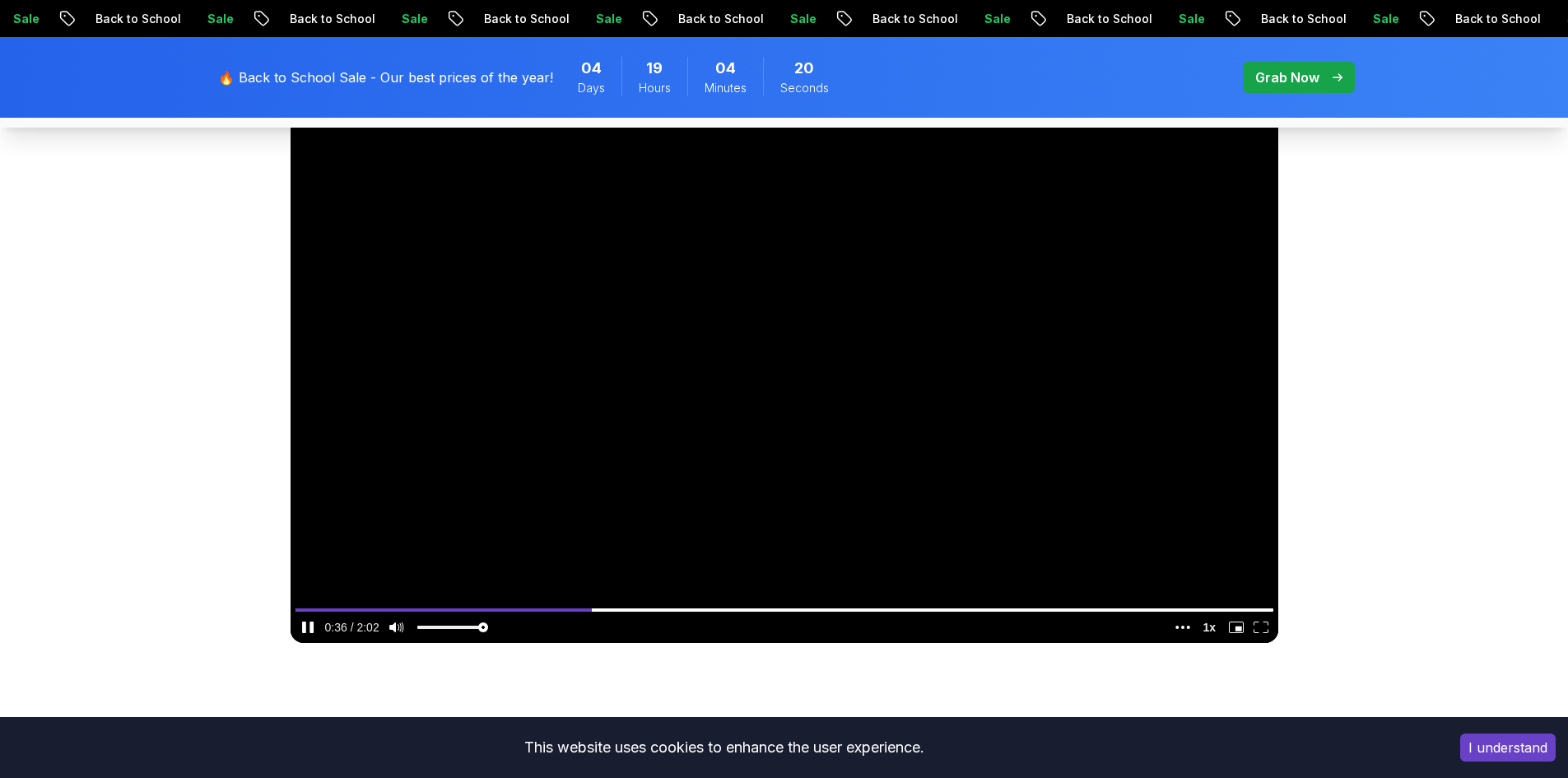
scroll to position [906, 0]
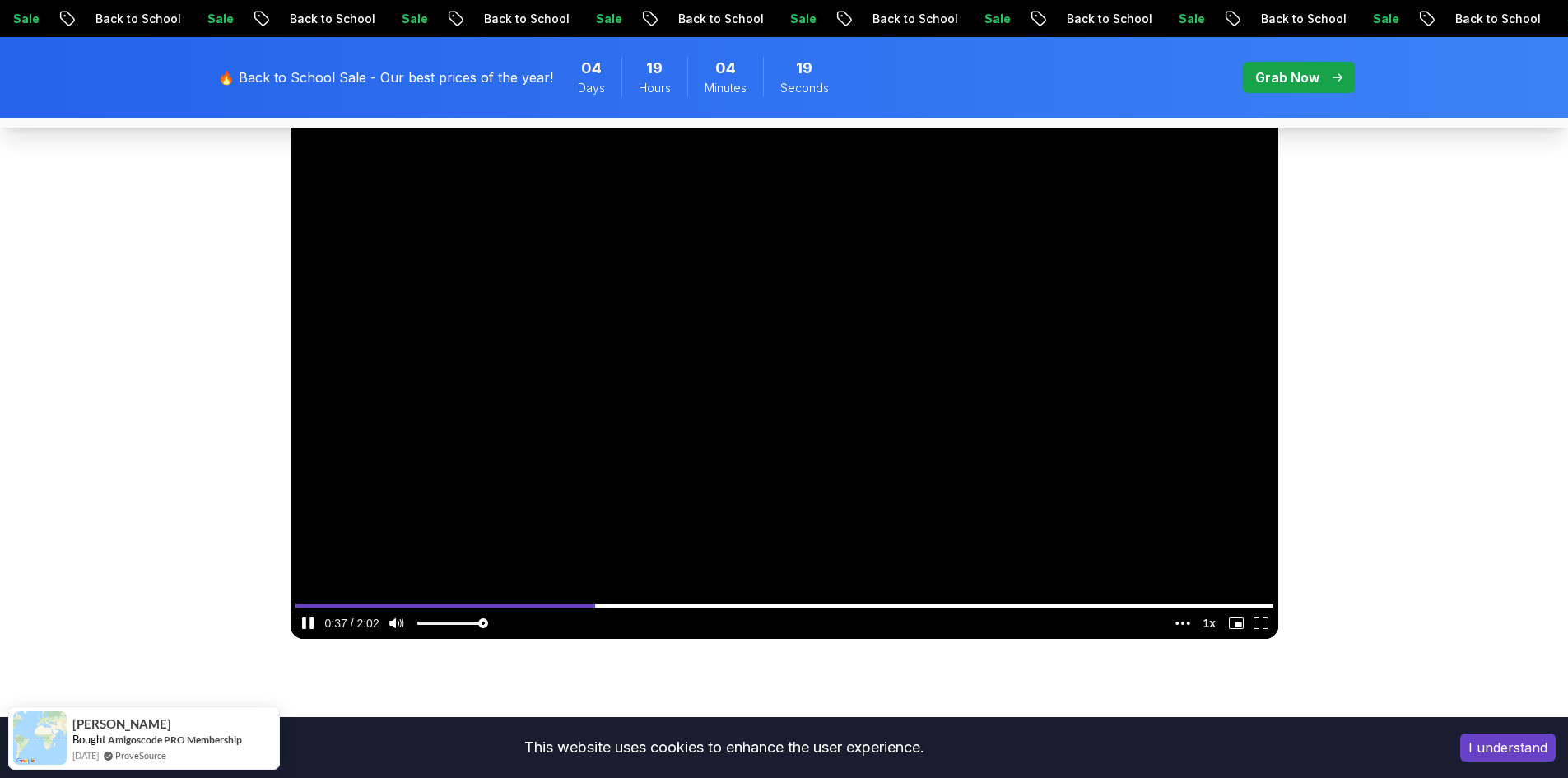
click at [311, 629] on media-play-button "pause" at bounding box center [308, 623] width 25 height 21
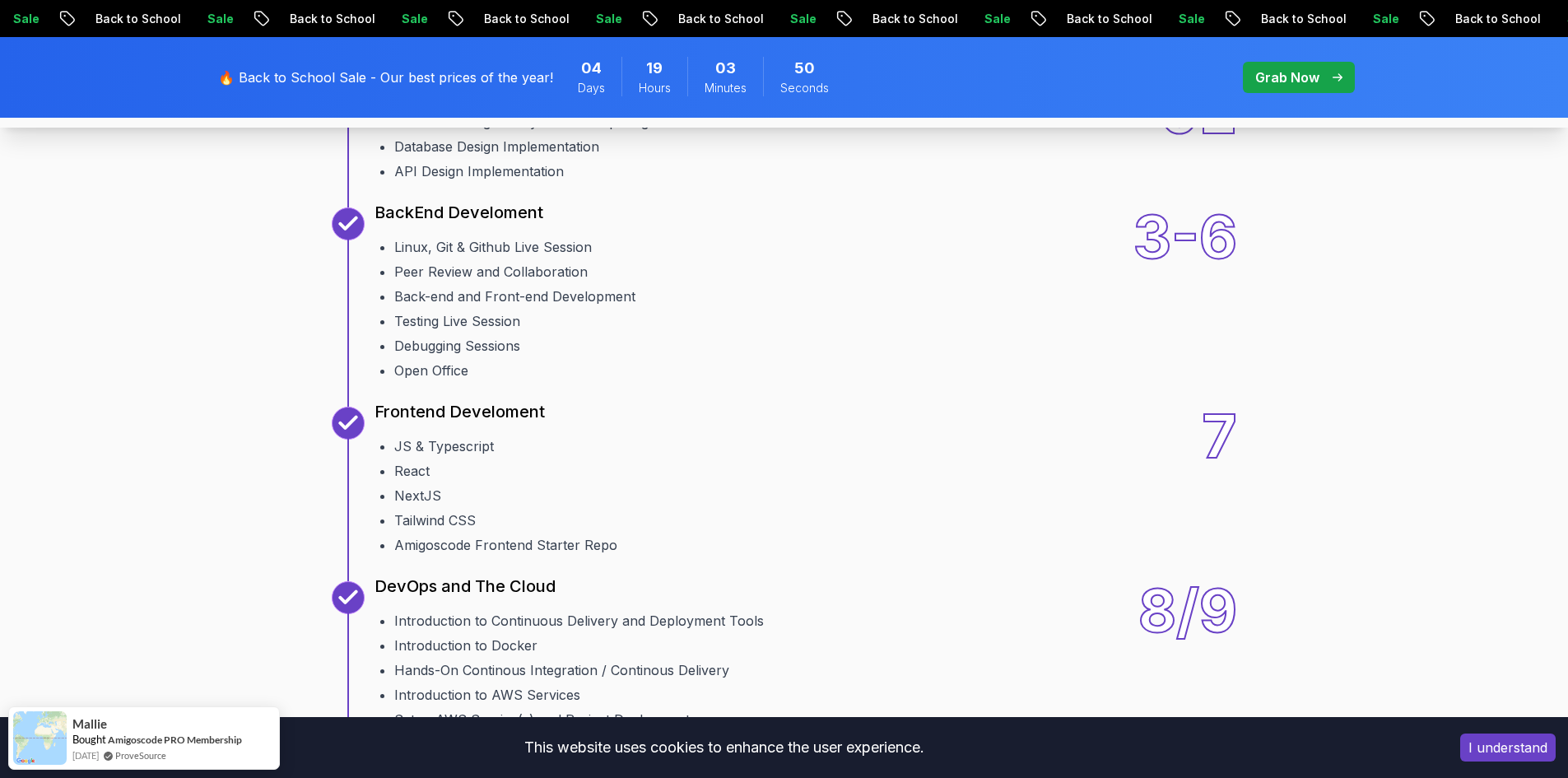
scroll to position [2306, 0]
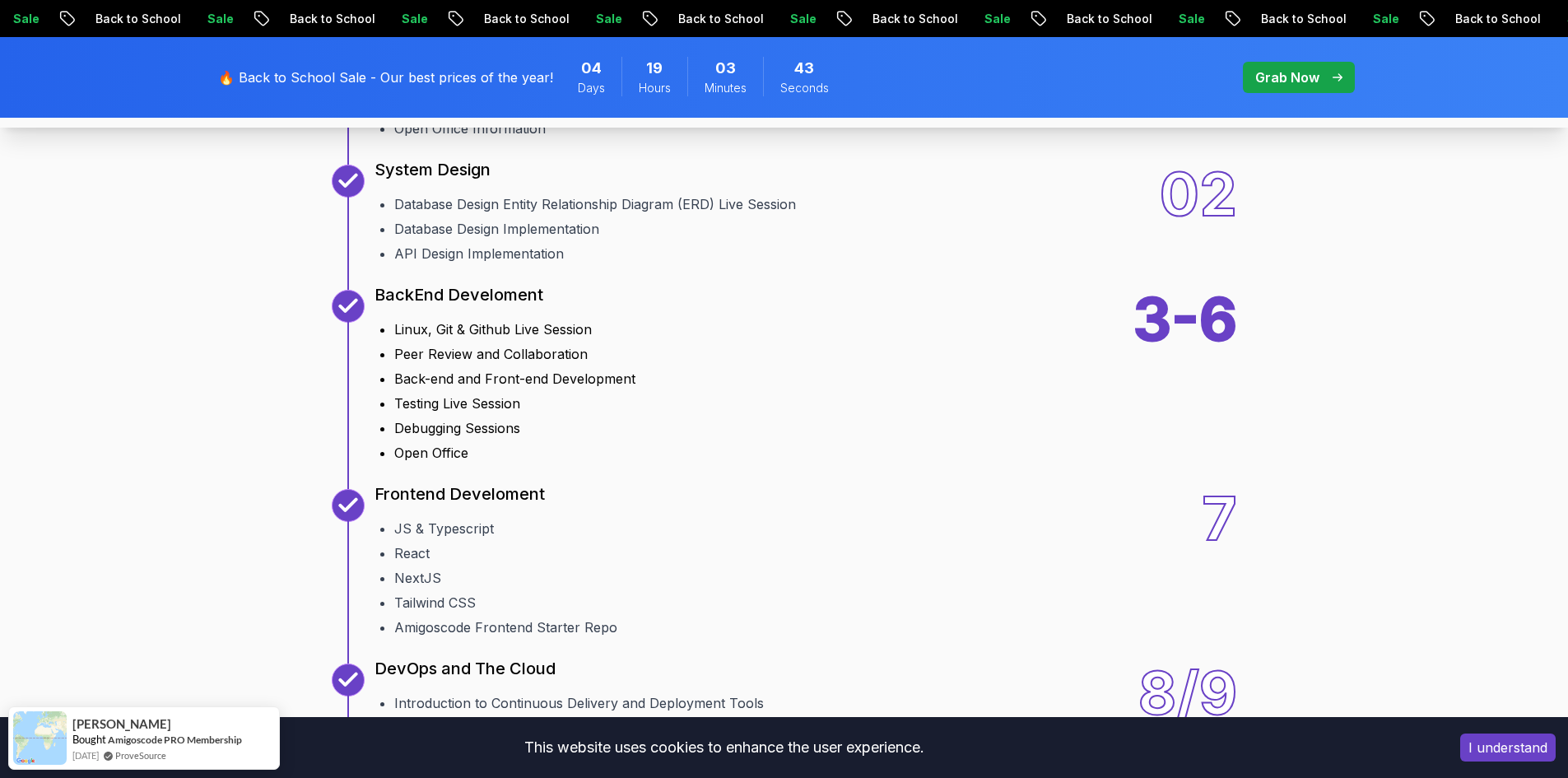
click at [489, 410] on li "Testing Live Session" at bounding box center [515, 403] width 241 height 20
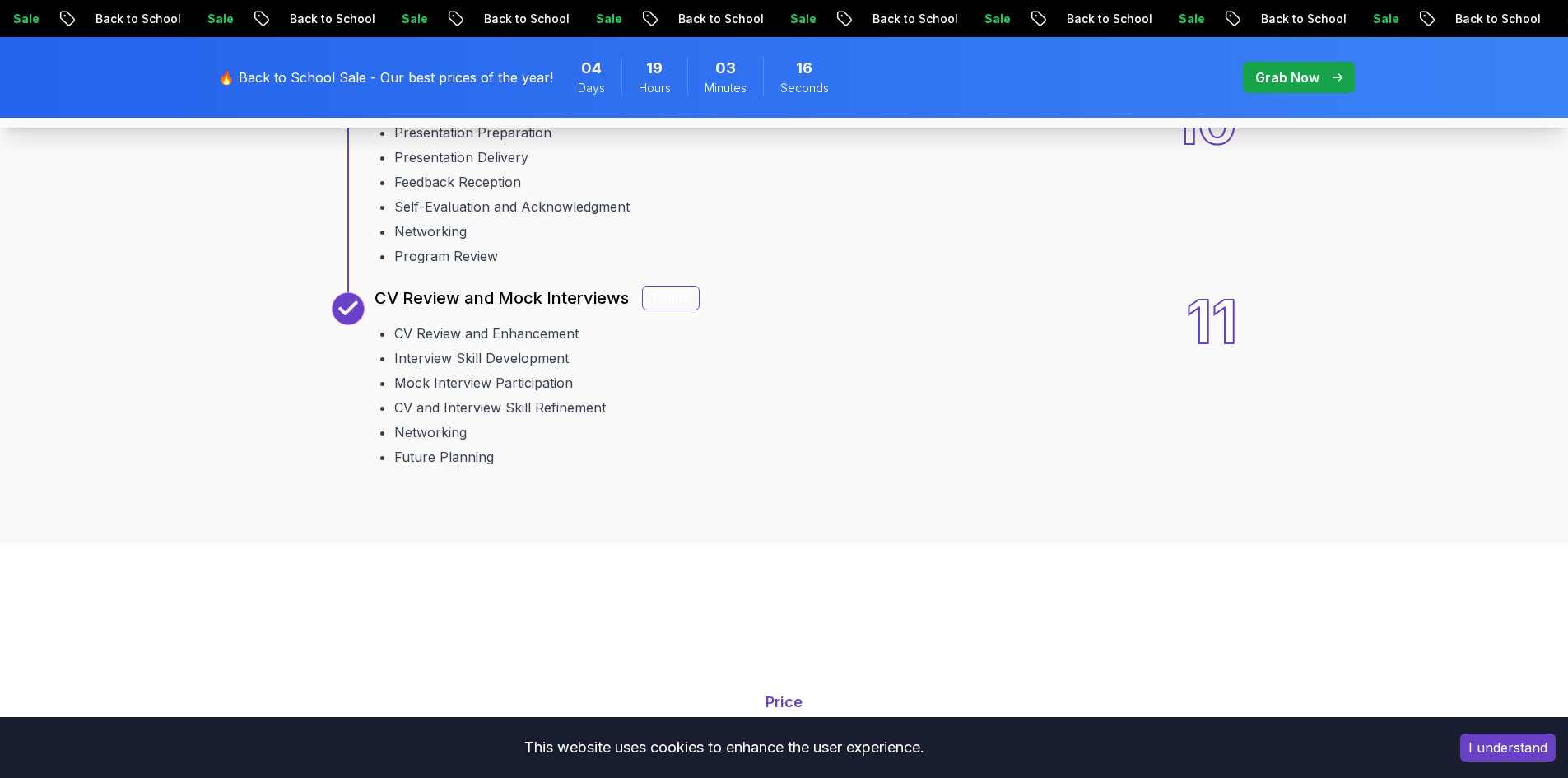
scroll to position [2993, 0]
